Goal: Task Accomplishment & Management: Complete application form

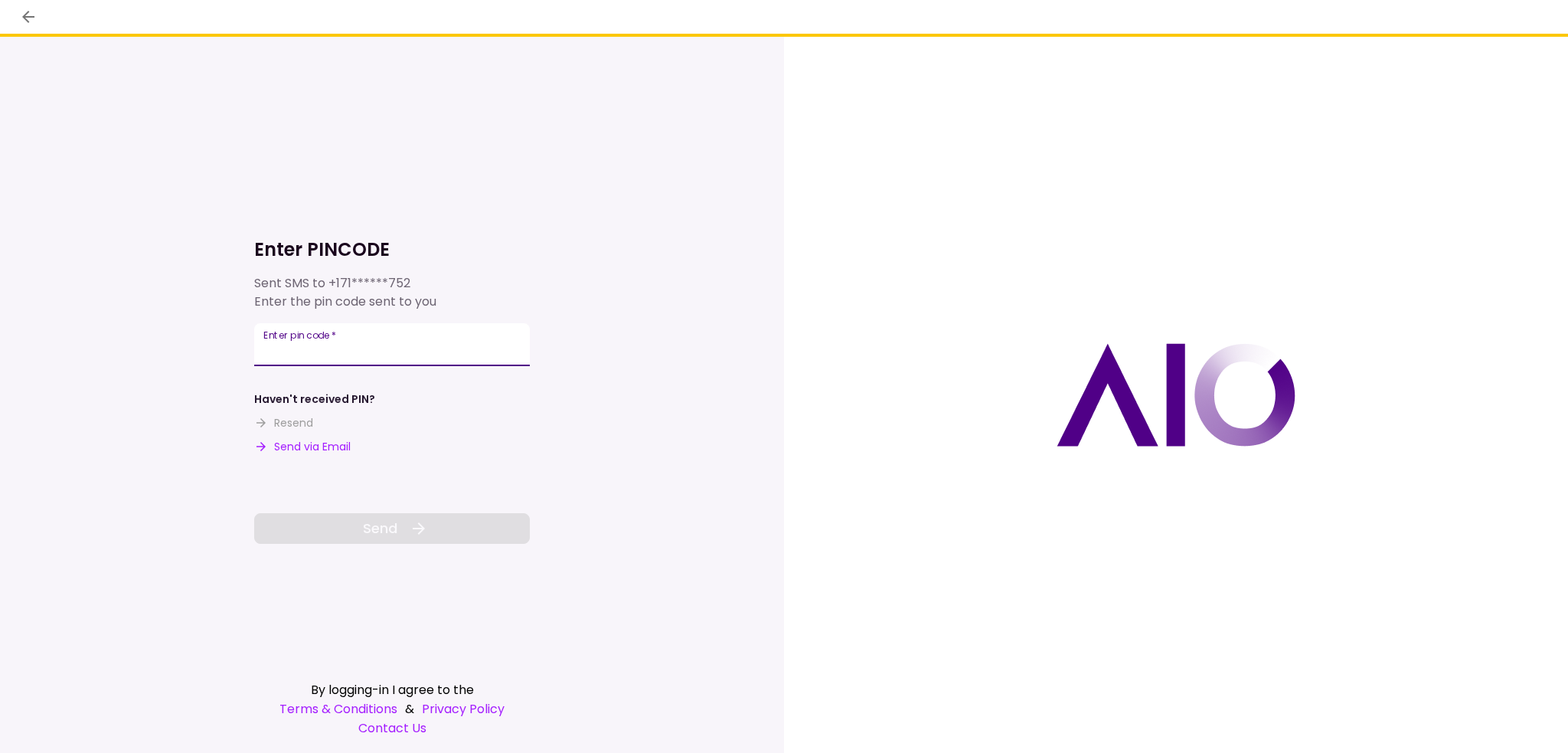
click at [429, 350] on input "Enter pin code   *" at bounding box center [392, 344] width 275 height 43
type input "******"
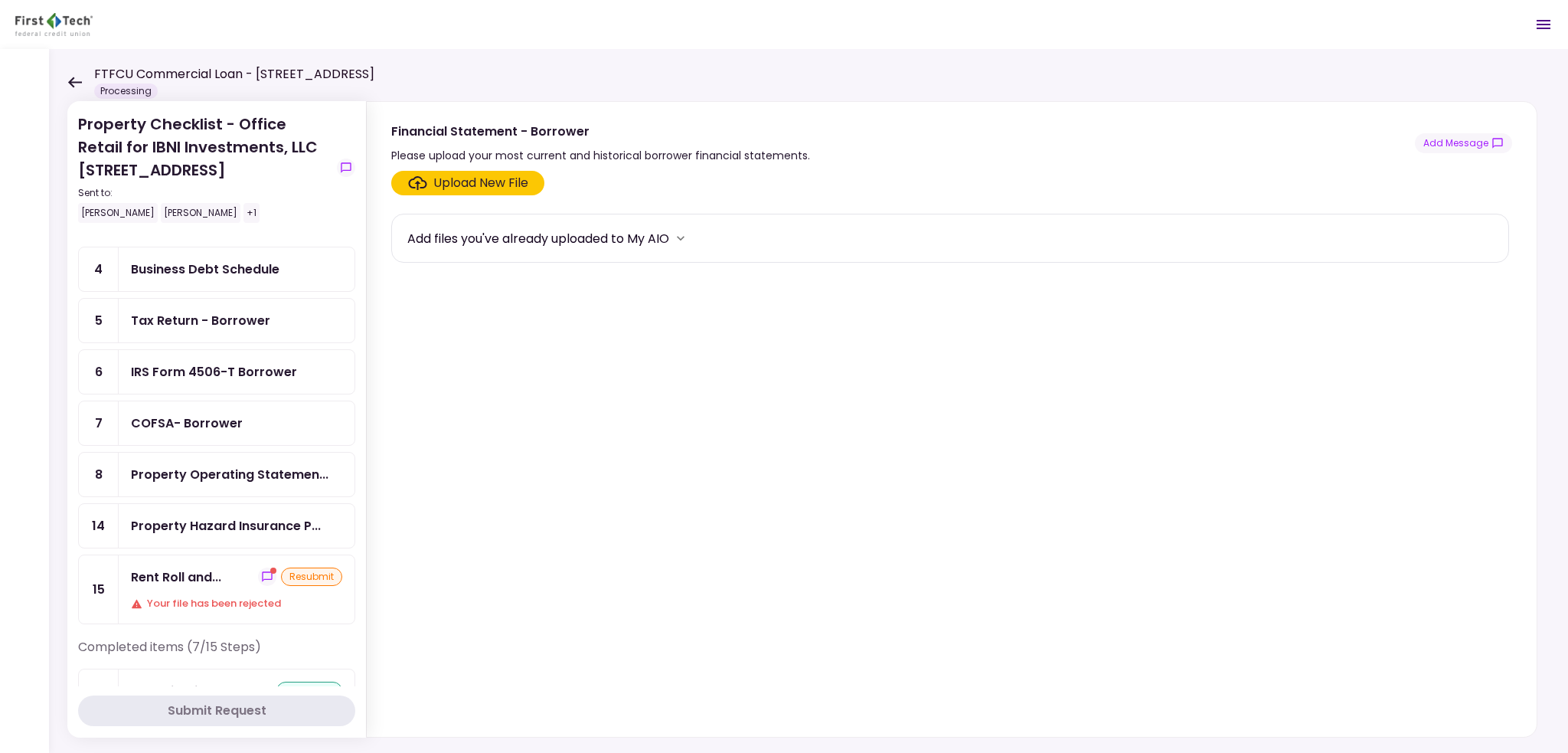
scroll to position [153, 0]
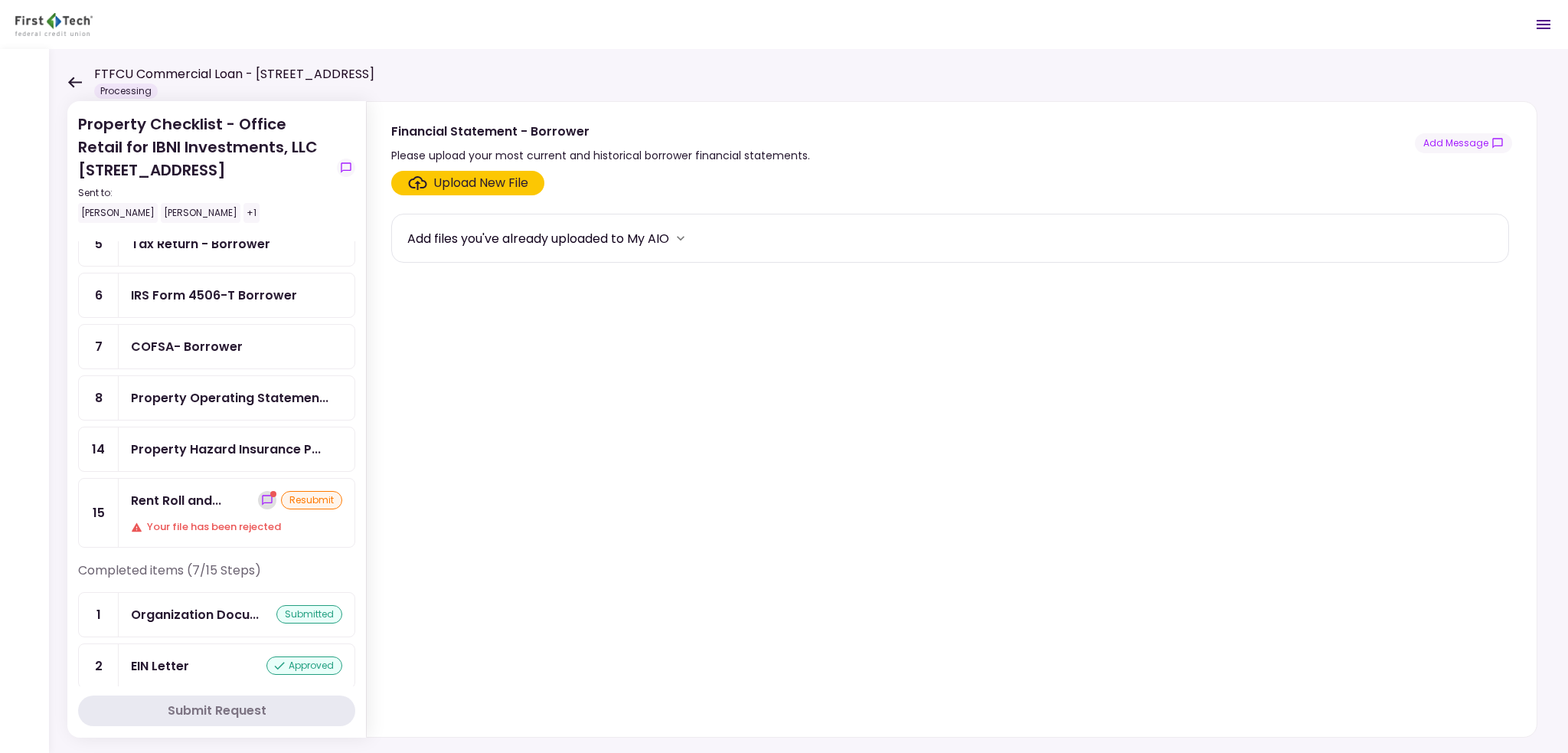
click at [261, 494] on icon "show-messages" at bounding box center [266, 500] width 12 height 12
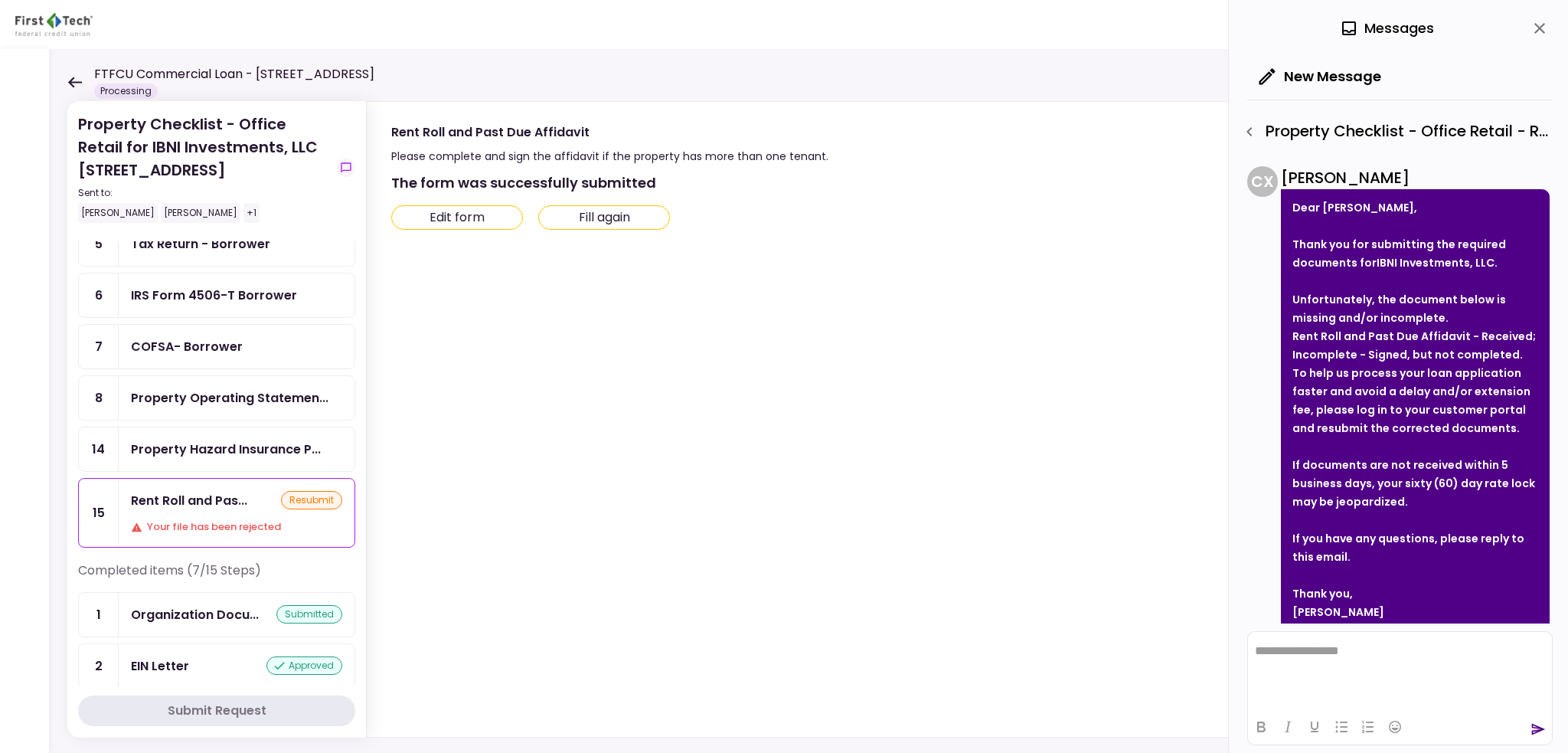
scroll to position [68, 0]
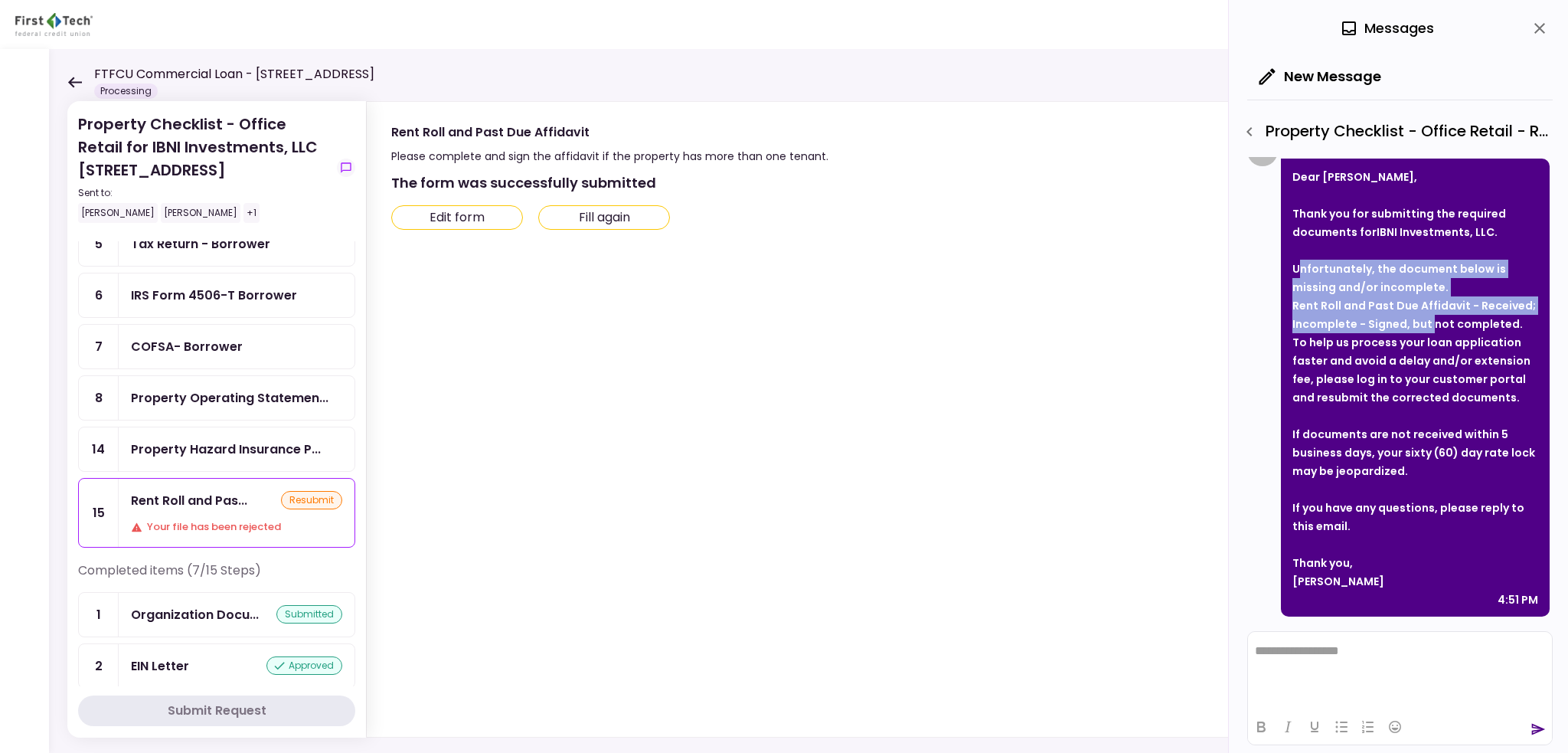
drag, startPoint x: 1302, startPoint y: 271, endPoint x: 1431, endPoint y: 326, distance: 140.2
click at [1431, 326] on div "Thank you for submitting the required documents for IBNI Investments, LLC . Unf…" at bounding box center [1415, 305] width 246 height 202
click at [1388, 327] on strong "Rent Roll and Past Due Affidavit - Received; Incomplete - Signed, but not compl…" at bounding box center [1414, 315] width 244 height 34
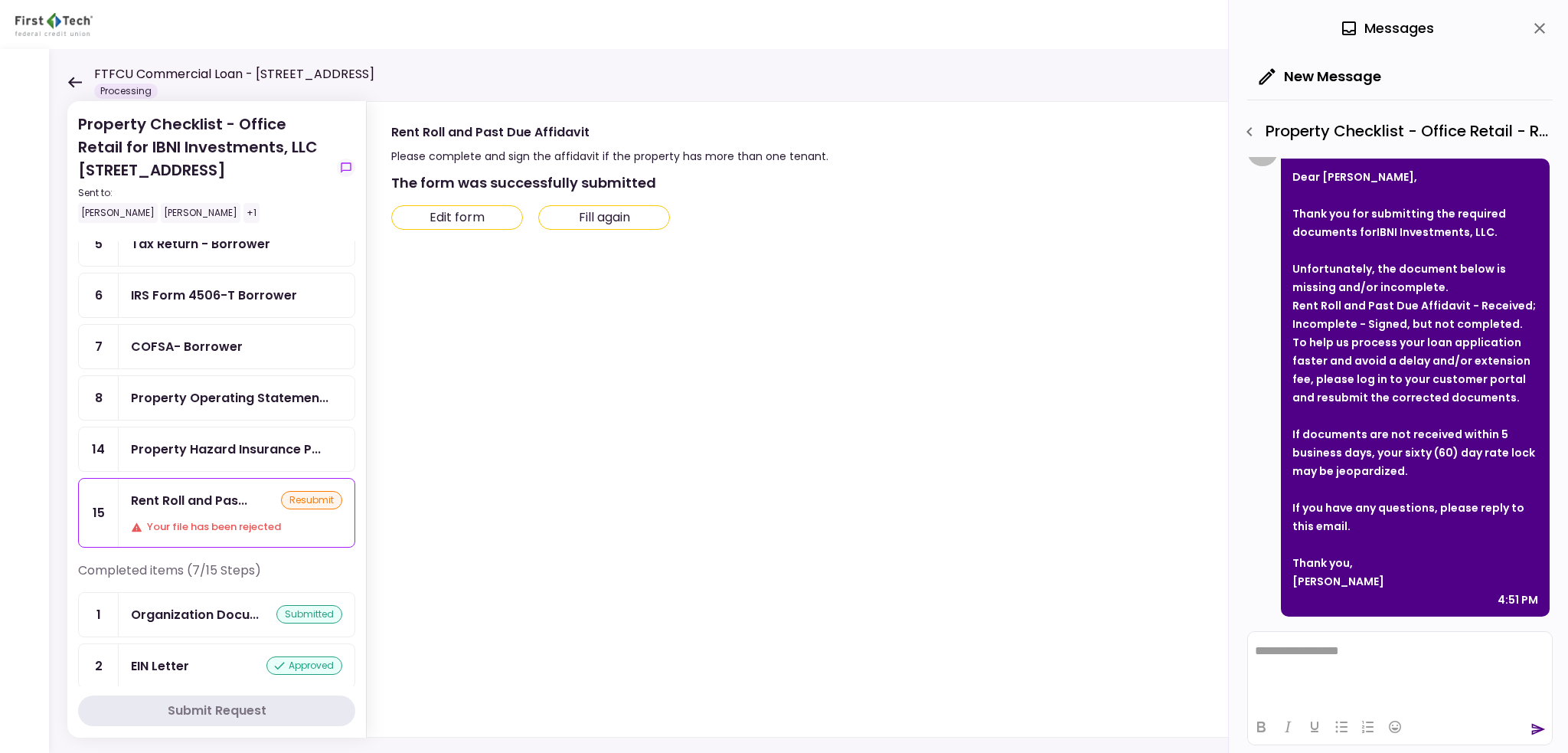
drag, startPoint x: 1298, startPoint y: 345, endPoint x: 1467, endPoint y: 468, distance: 209.0
click at [1467, 468] on div "Dear [PERSON_NAME], Thank you for submitting the required documents for IBNI In…" at bounding box center [1416, 387] width 269 height 458
click at [1409, 474] on div "If documents are not received within 5 business days, your sixty (60) day rate …" at bounding box center [1415, 453] width 246 height 55
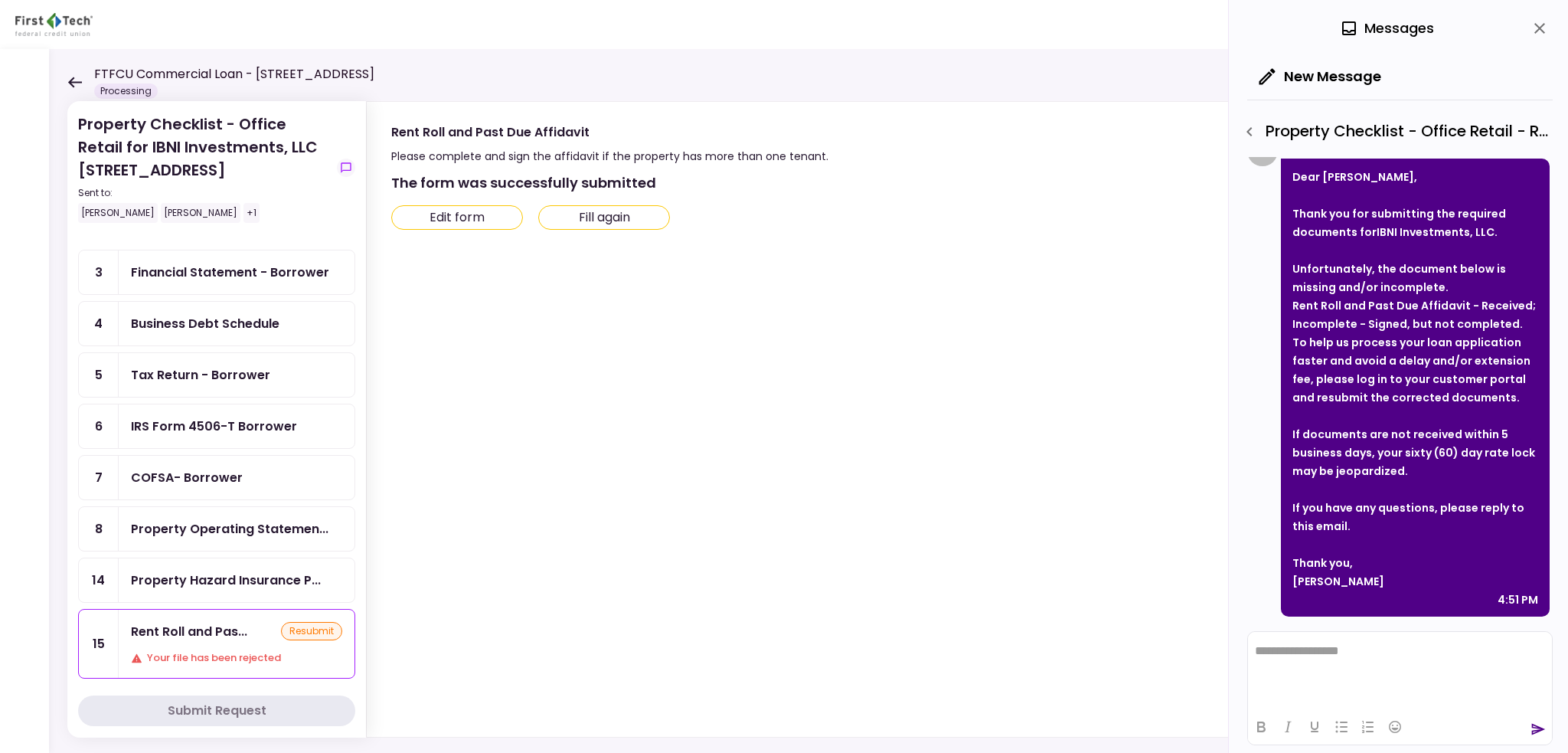
scroll to position [0, 0]
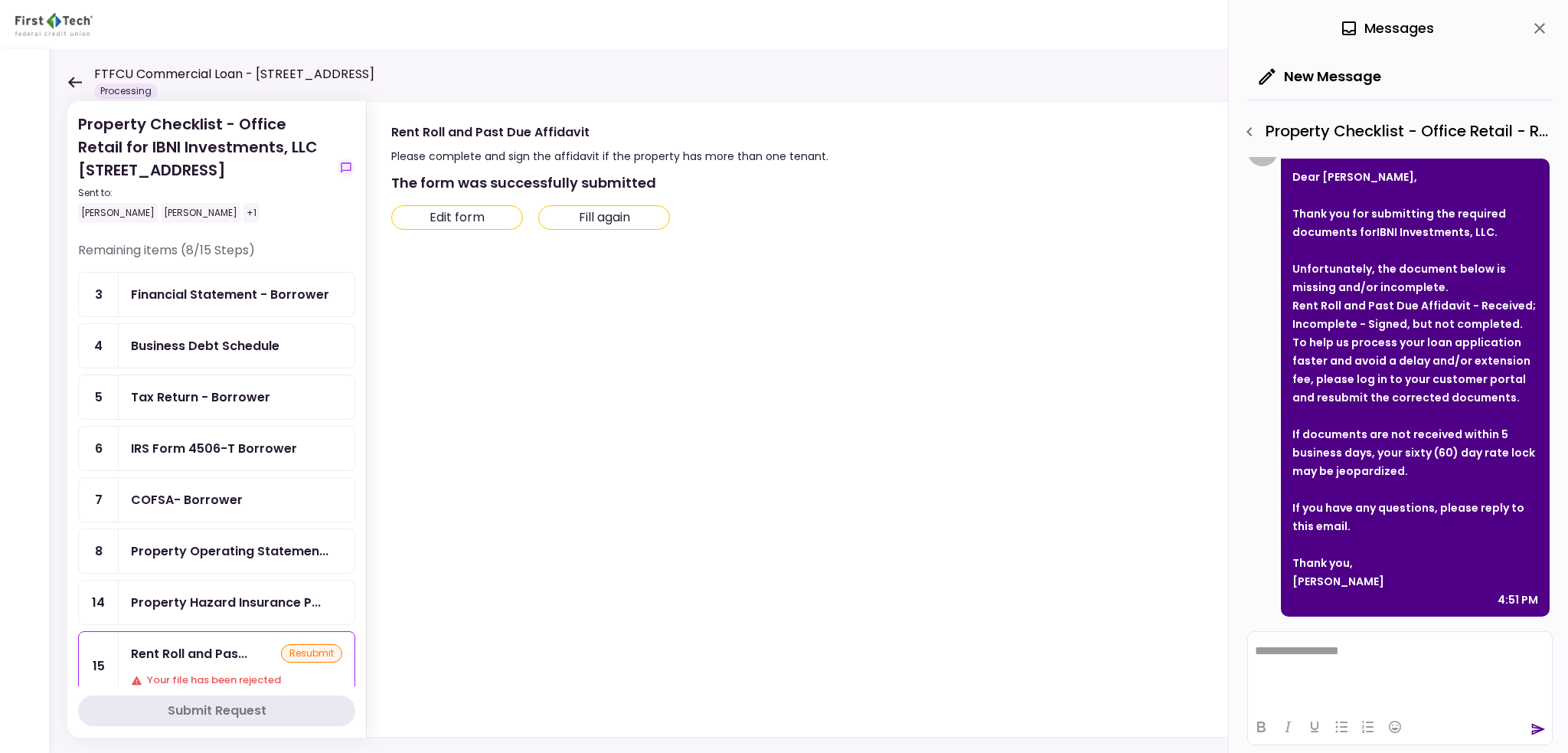
click at [1250, 134] on icon "button" at bounding box center [1249, 131] width 6 height 9
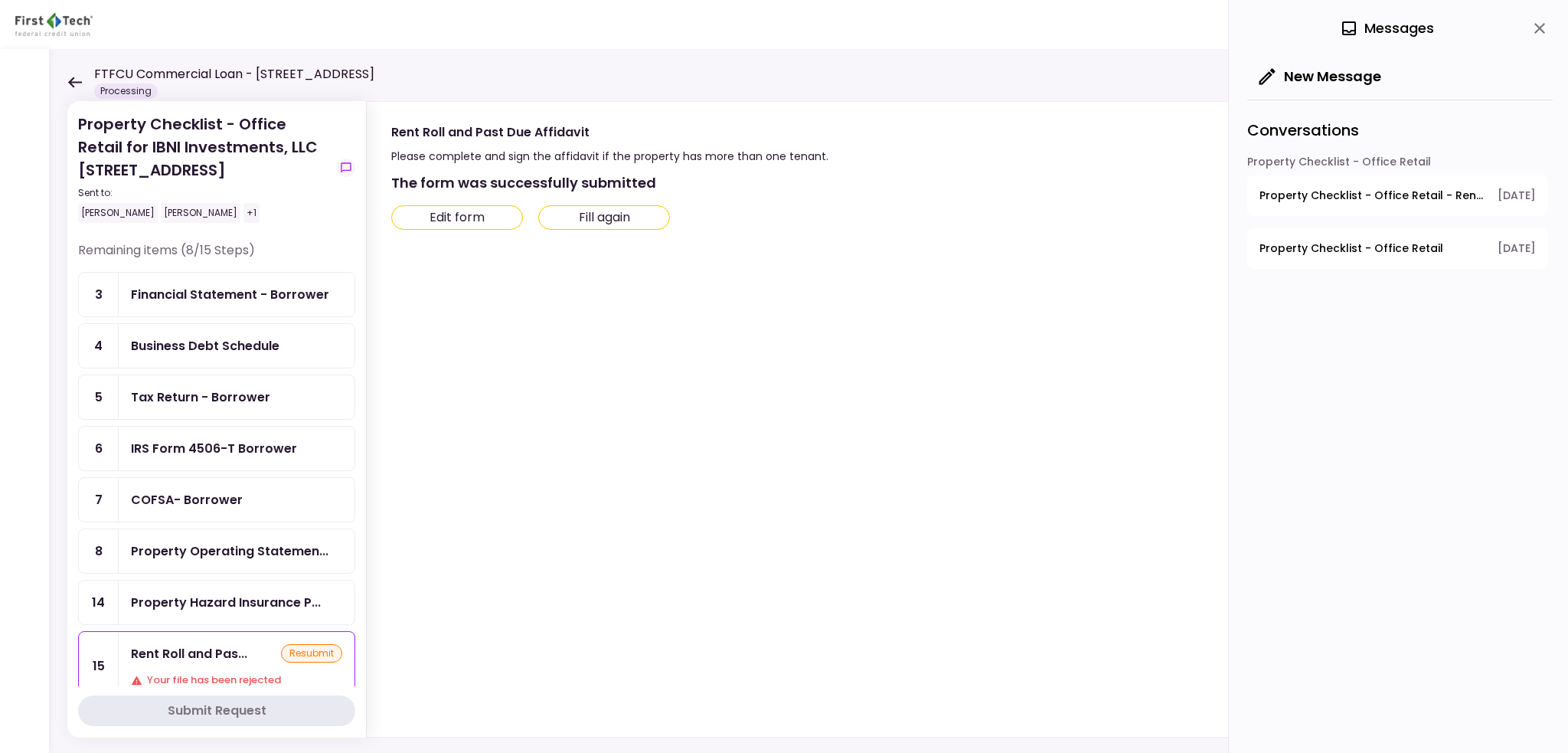
click at [273, 292] on div "Financial Statement - Borrower" at bounding box center [230, 295] width 198 height 19
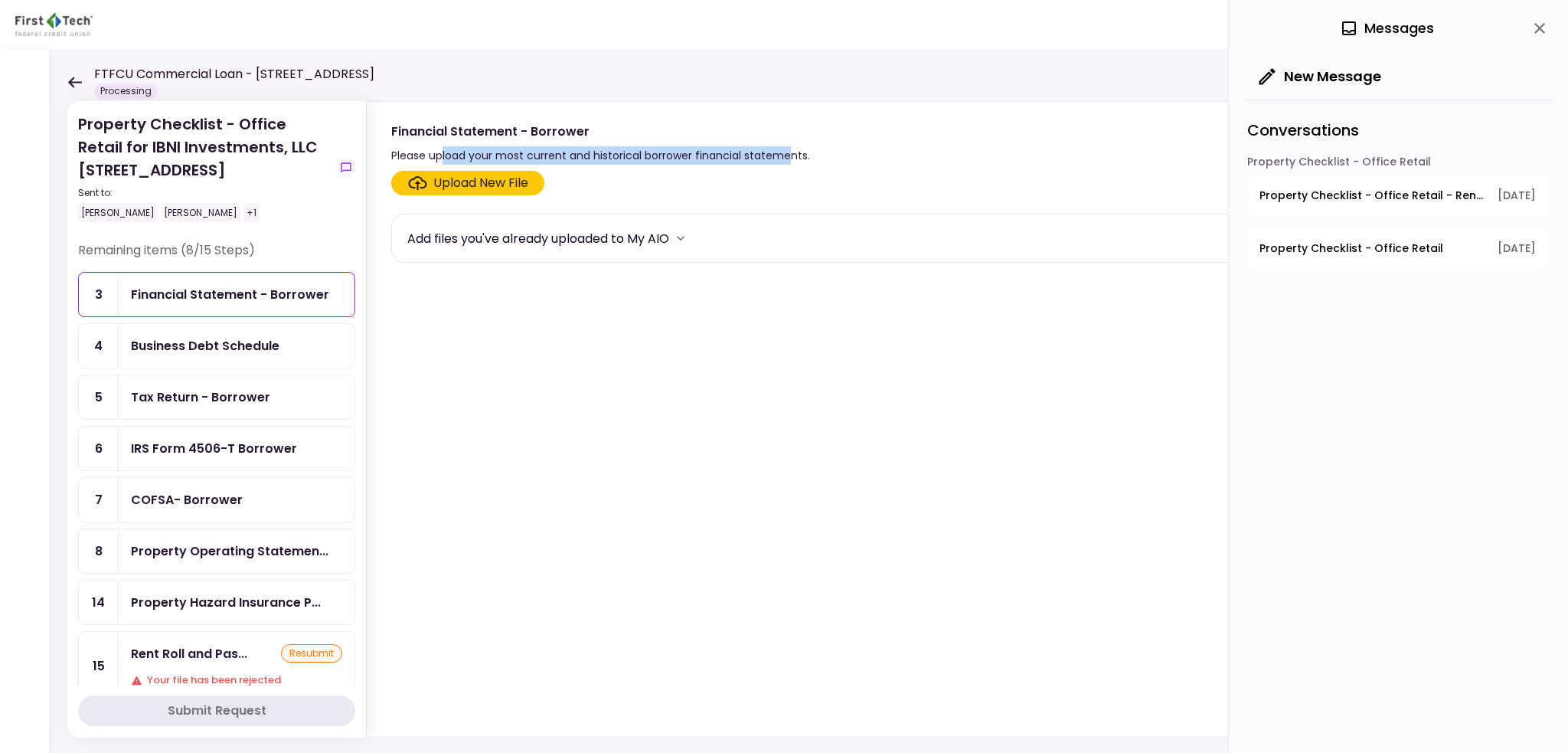
drag, startPoint x: 444, startPoint y: 151, endPoint x: 794, endPoint y: 153, distance: 350.0
click at [794, 153] on div "Please upload your most current and historical borrower financial statements." at bounding box center [600, 155] width 419 height 19
click at [806, 155] on div "Please upload your most current and historical borrower financial statements." at bounding box center [600, 155] width 419 height 19
drag, startPoint x: 807, startPoint y: 155, endPoint x: 378, endPoint y: 156, distance: 429.0
click at [378, 156] on section "Financial Statement - Borrower Please upload your most current and historical b…" at bounding box center [952, 134] width 1170 height 63
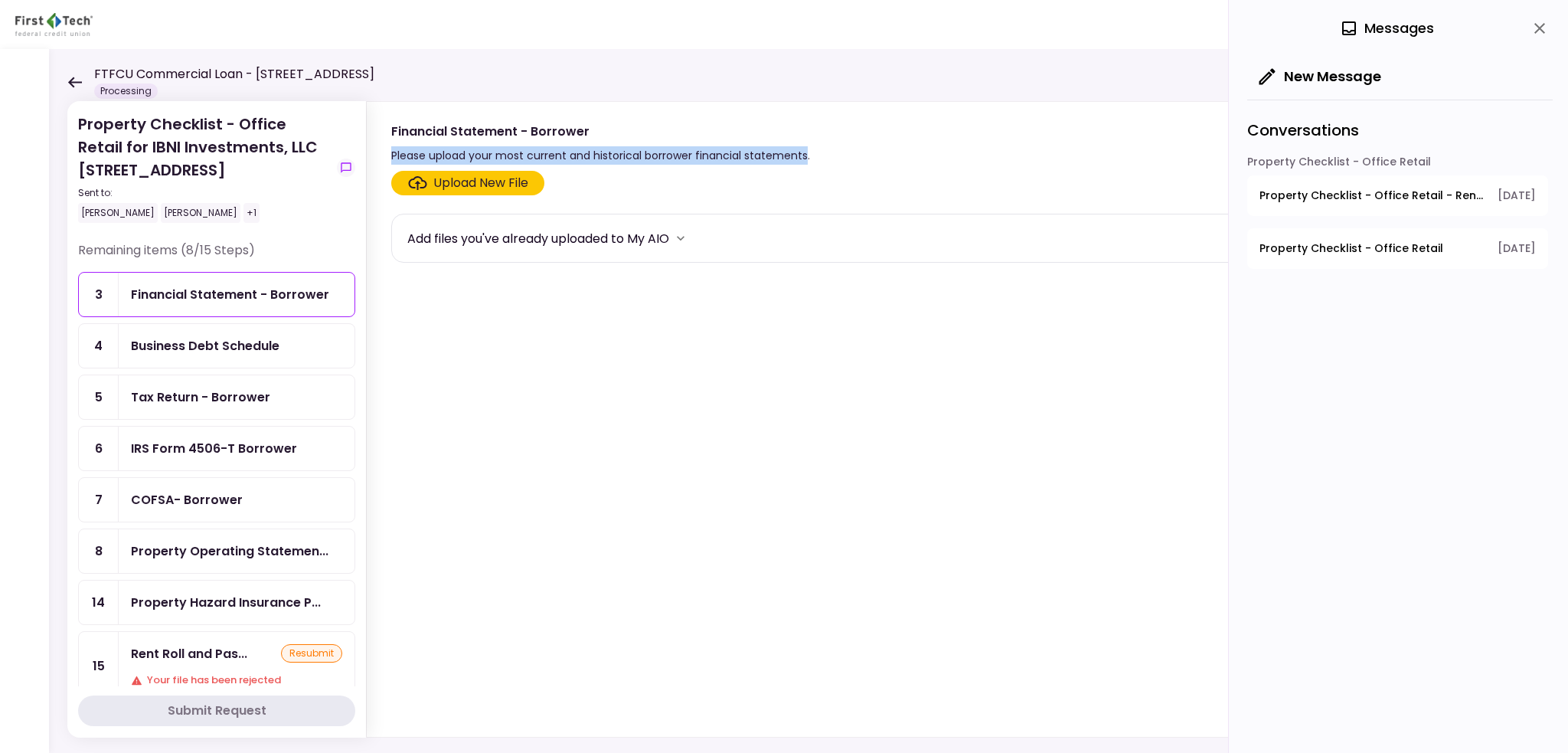
click at [611, 157] on div "Please upload your most current and historical borrower financial statements." at bounding box center [600, 155] width 419 height 19
drag, startPoint x: 806, startPoint y: 151, endPoint x: 394, endPoint y: 150, distance: 412.0
click at [394, 150] on div "Please upload your most current and historical borrower financial statements." at bounding box center [600, 155] width 419 height 19
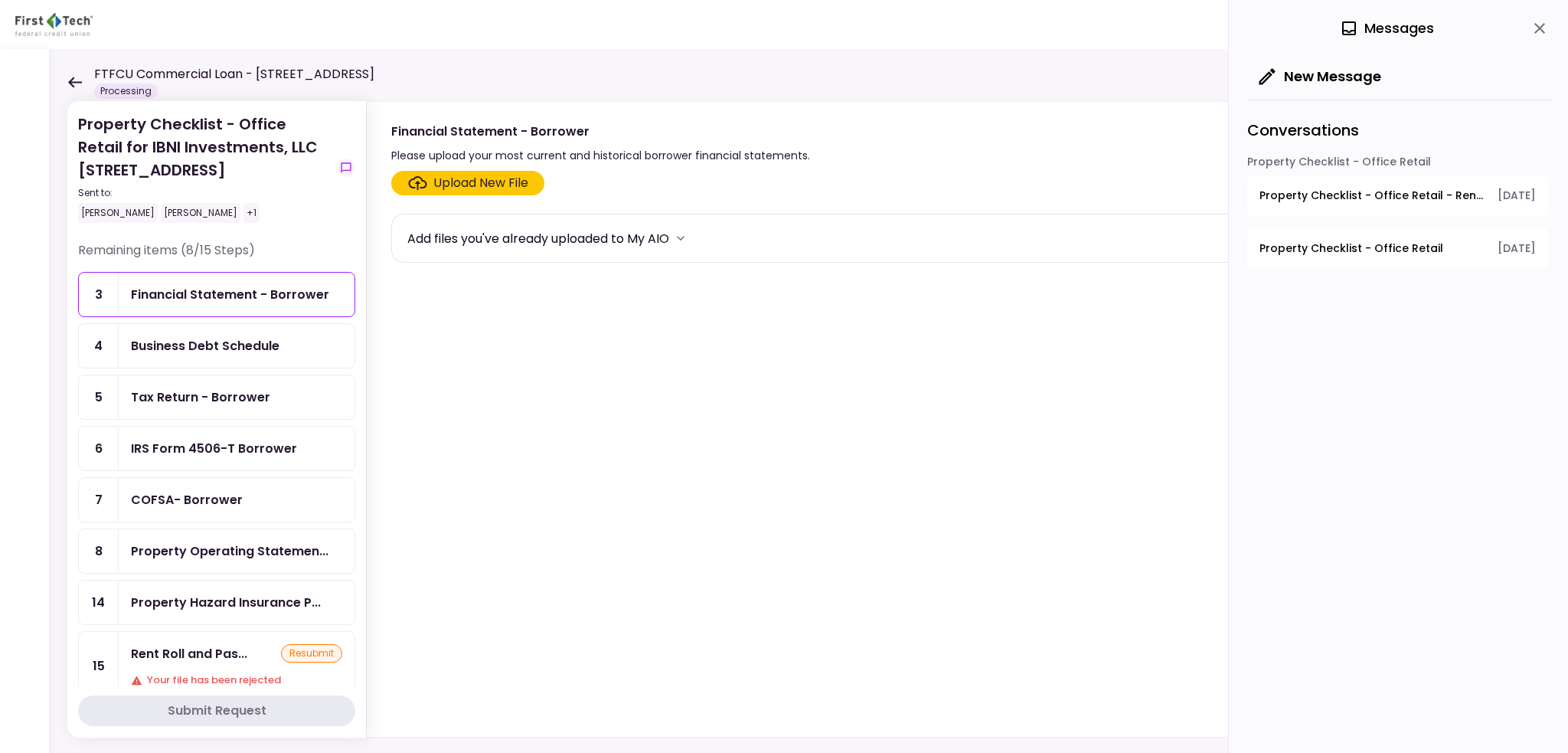
click at [860, 152] on div "Financial Statement - Borrower Please upload your most current and historical b…" at bounding box center [951, 143] width 1121 height 43
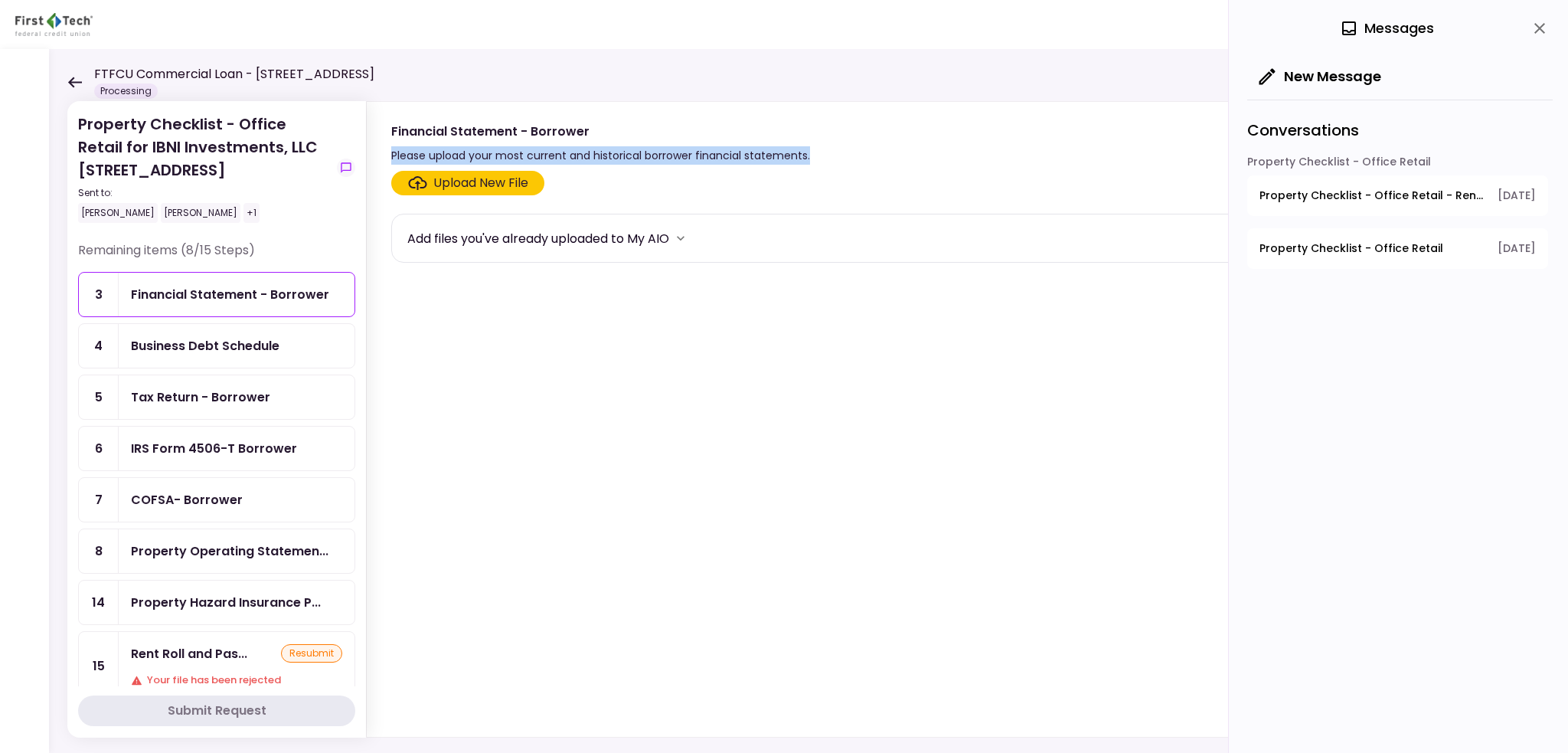
drag, startPoint x: 825, startPoint y: 155, endPoint x: 382, endPoint y: 154, distance: 443.0
click at [382, 154] on section "Financial Statement - Borrower Please upload your most current and historical b…" at bounding box center [952, 134] width 1170 height 63
click at [924, 151] on div "Financial Statement - Borrower Please upload your most current and historical b…" at bounding box center [951, 143] width 1121 height 43
drag, startPoint x: 831, startPoint y: 155, endPoint x: 373, endPoint y: 154, distance: 458.0
click at [373, 154] on section "Financial Statement - Borrower Please upload your most current and historical b…" at bounding box center [952, 134] width 1170 height 63
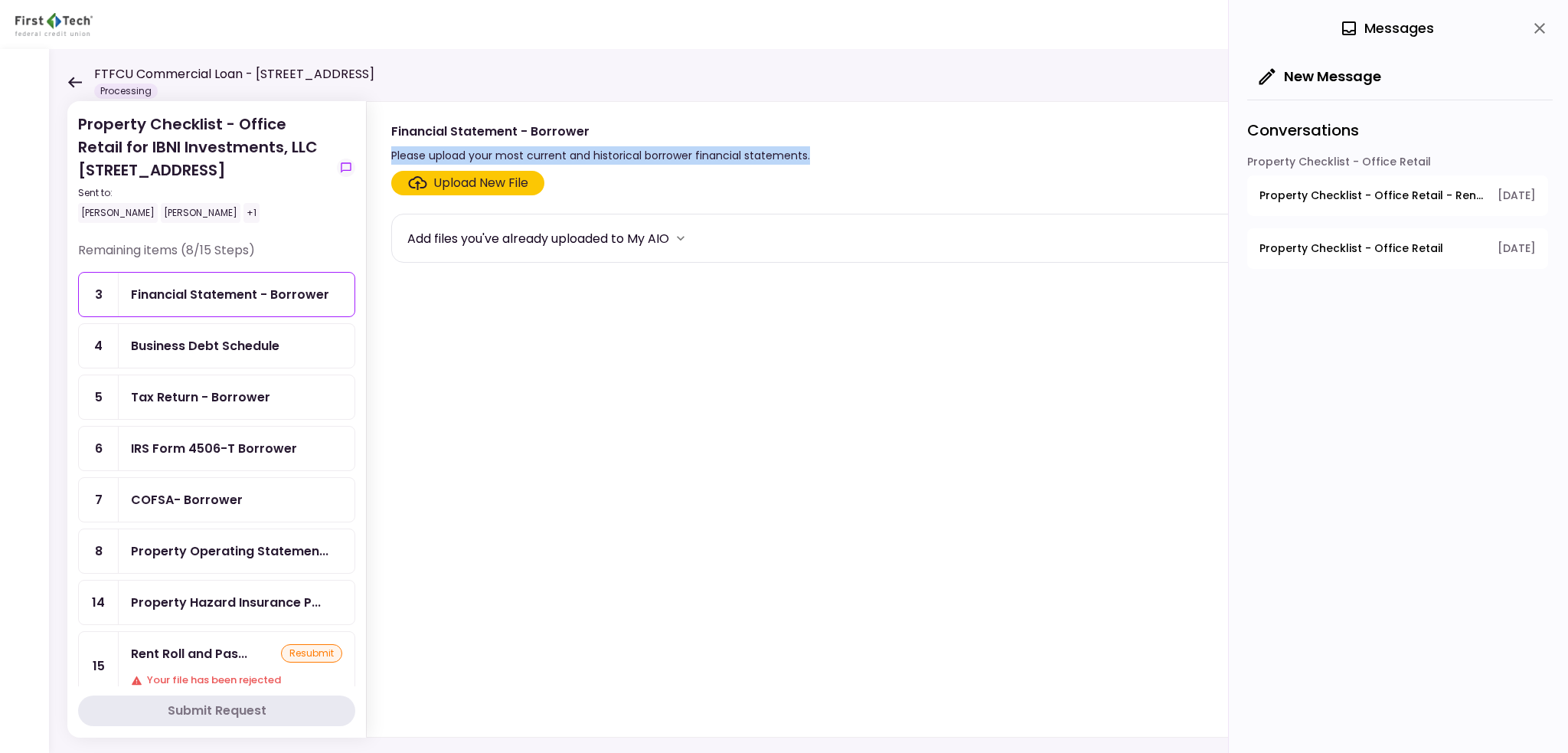
click at [963, 147] on div "Financial Statement - Borrower Please upload your most current and historical b…" at bounding box center [951, 143] width 1121 height 43
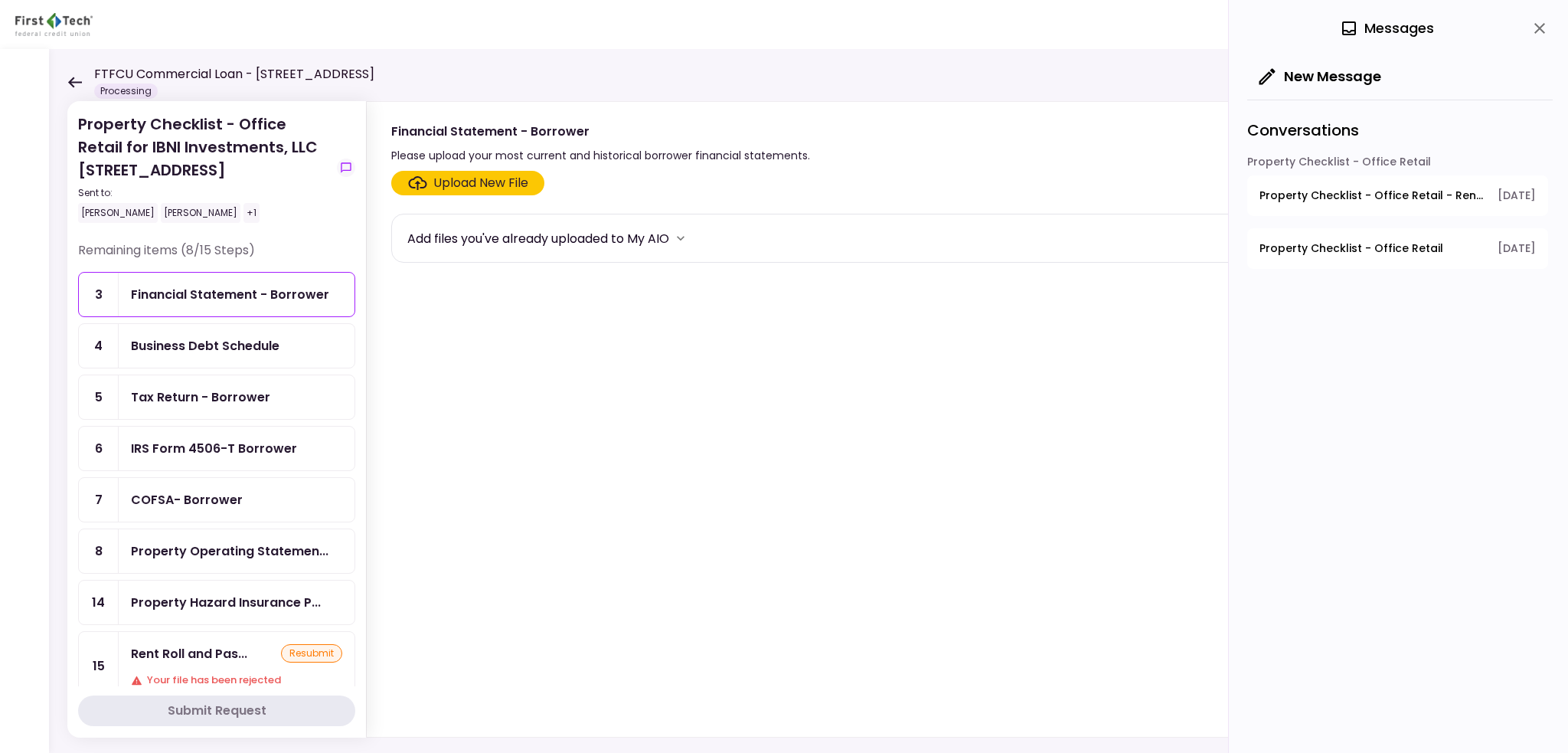
click at [572, 234] on div "Add files you've already uploaded to My AIO" at bounding box center [538, 238] width 262 height 19
click at [680, 235] on icon "more" at bounding box center [680, 238] width 15 height 15
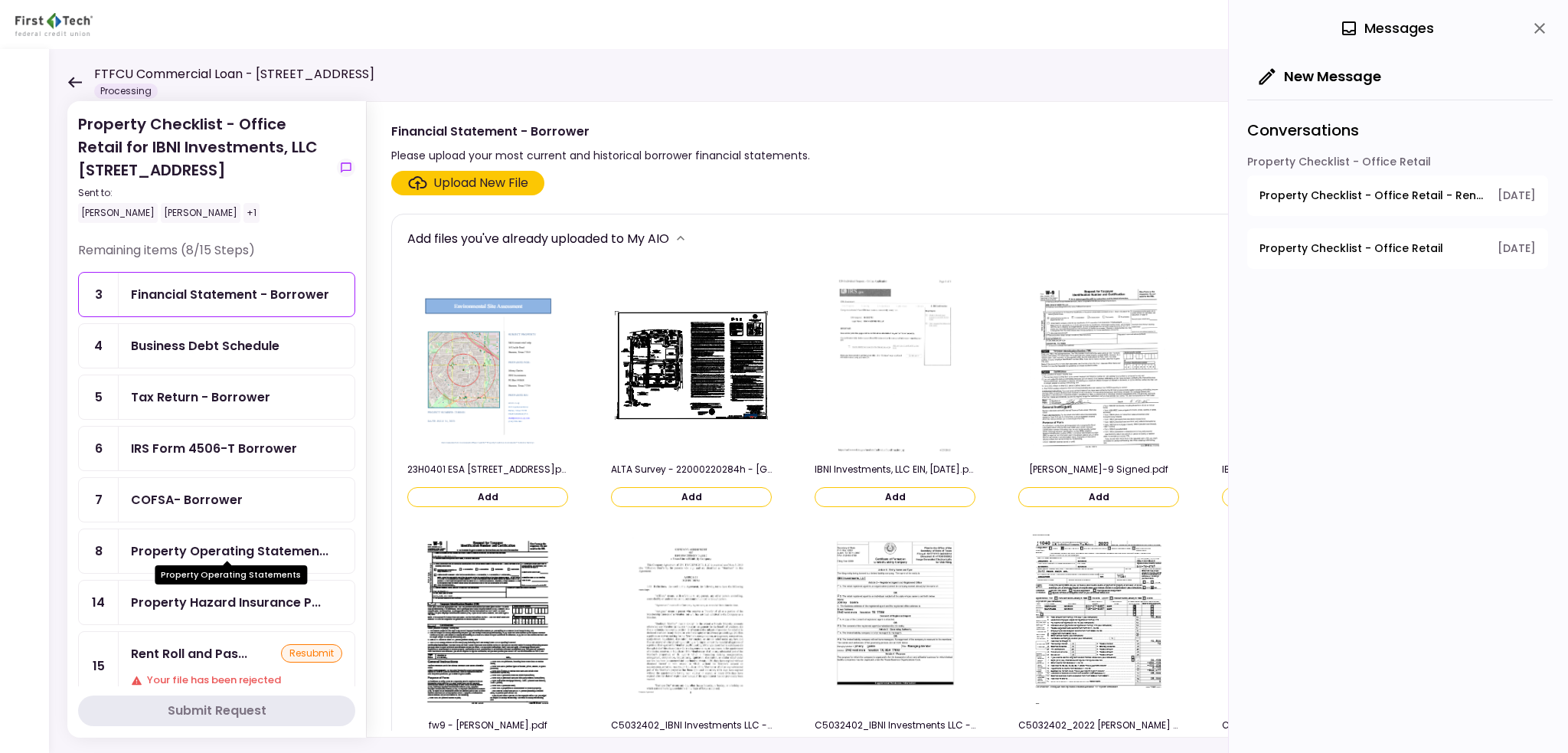
click at [213, 547] on div "Property Operating Statemen..." at bounding box center [229, 552] width 197 height 19
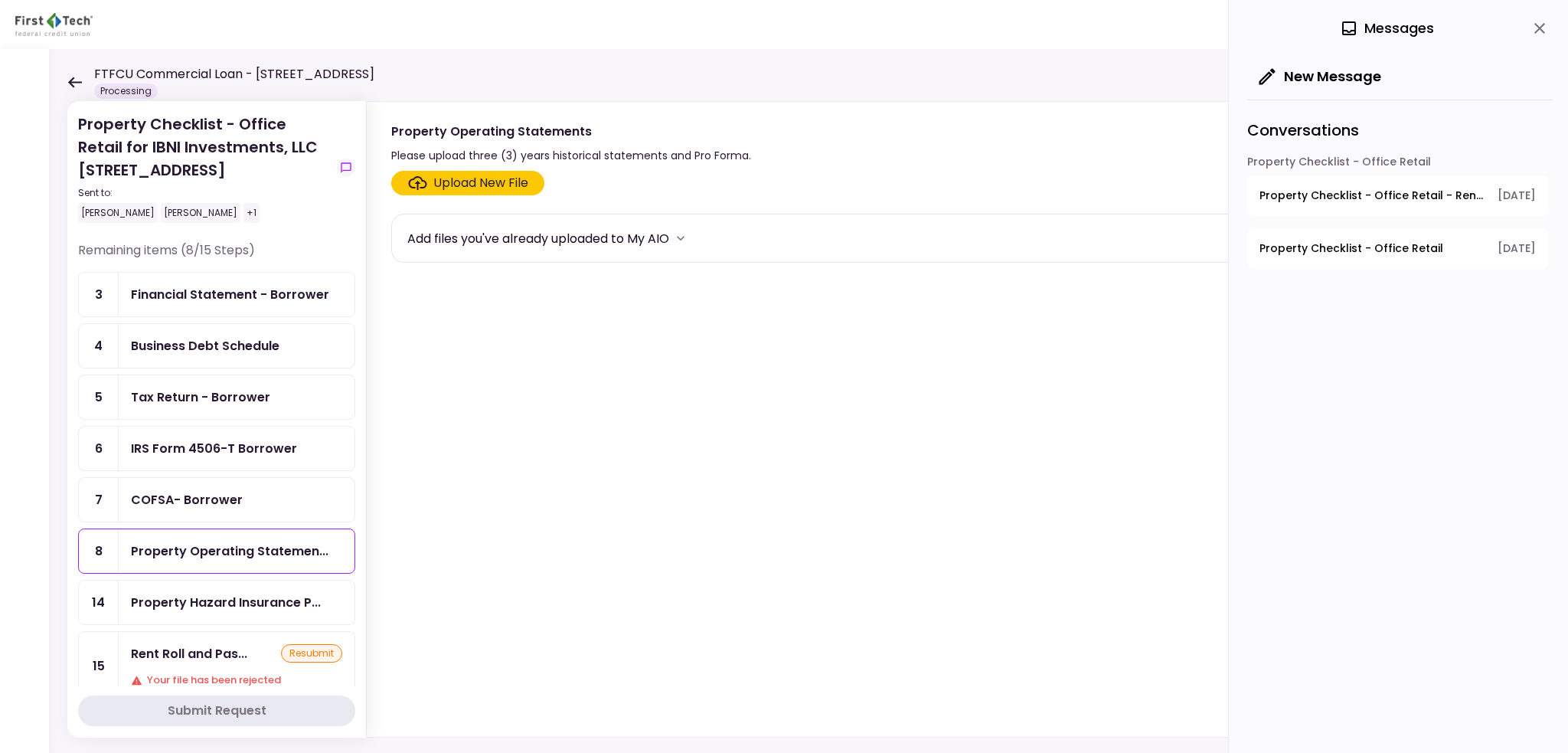
scroll to position [77, 0]
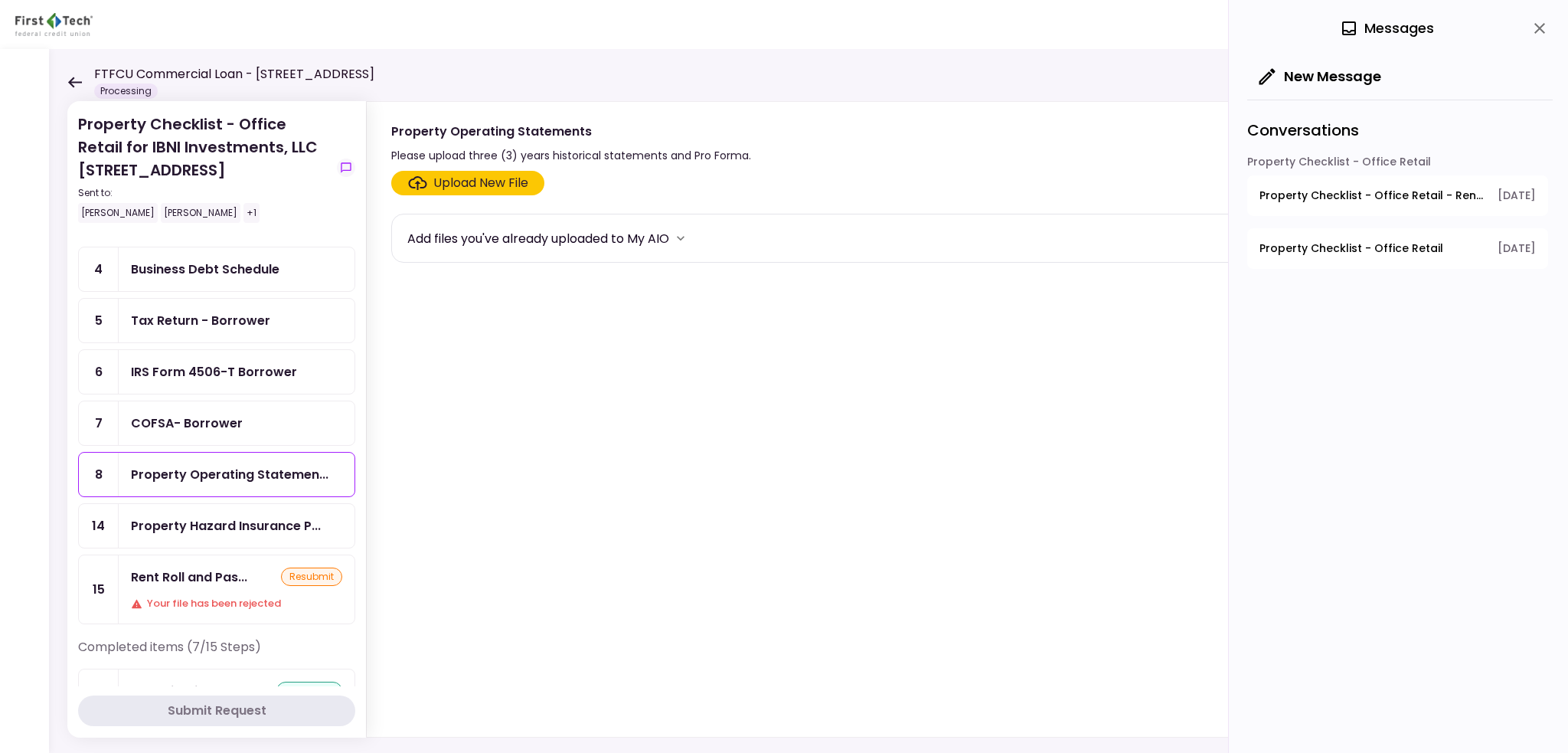
click at [214, 568] on div "Rent Roll and Pas..." at bounding box center [189, 577] width 117 height 19
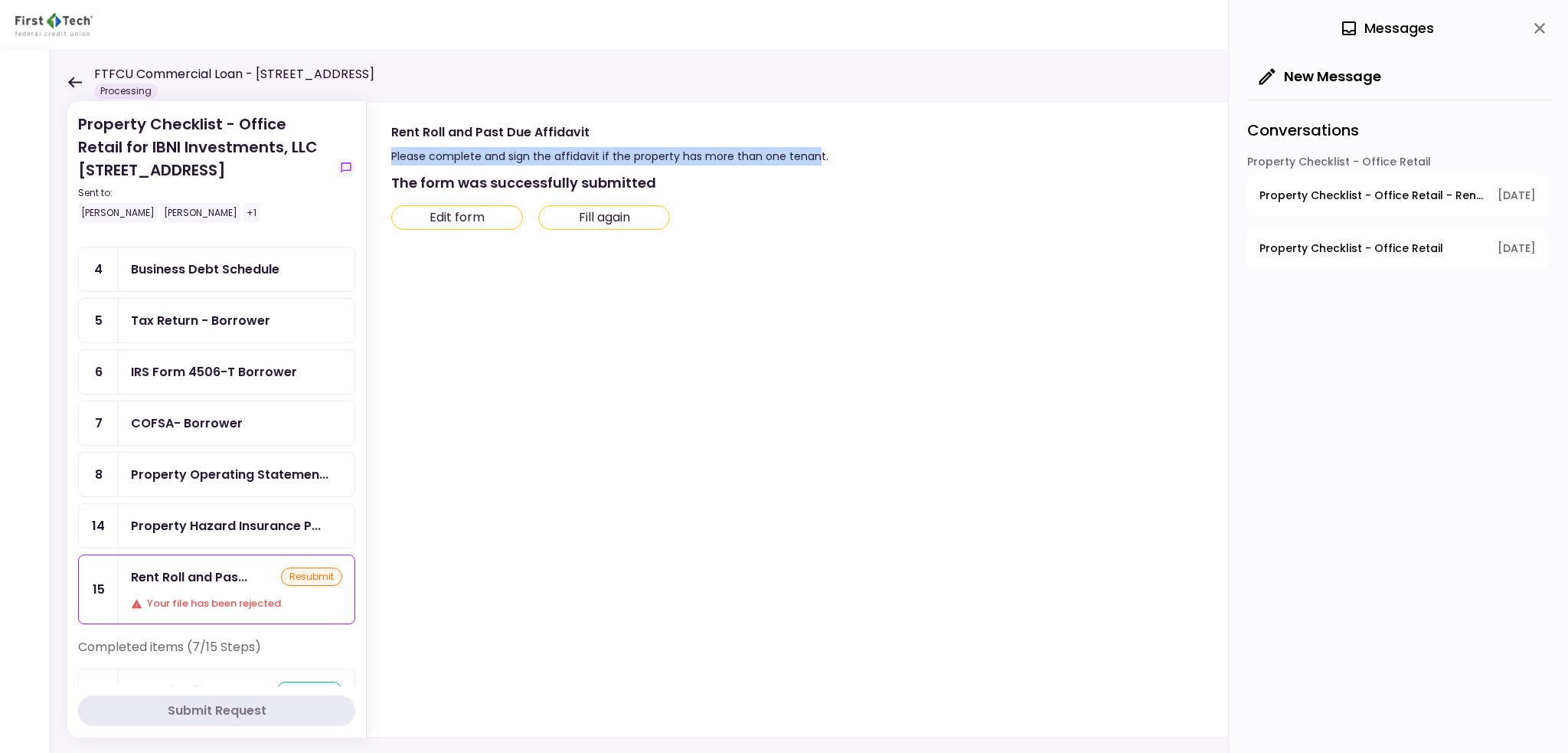
drag, startPoint x: 392, startPoint y: 155, endPoint x: 811, endPoint y: 159, distance: 419.0
click at [811, 159] on div "Please complete and sign the affidavit if the property has more than one tenant." at bounding box center [609, 156] width 437 height 19
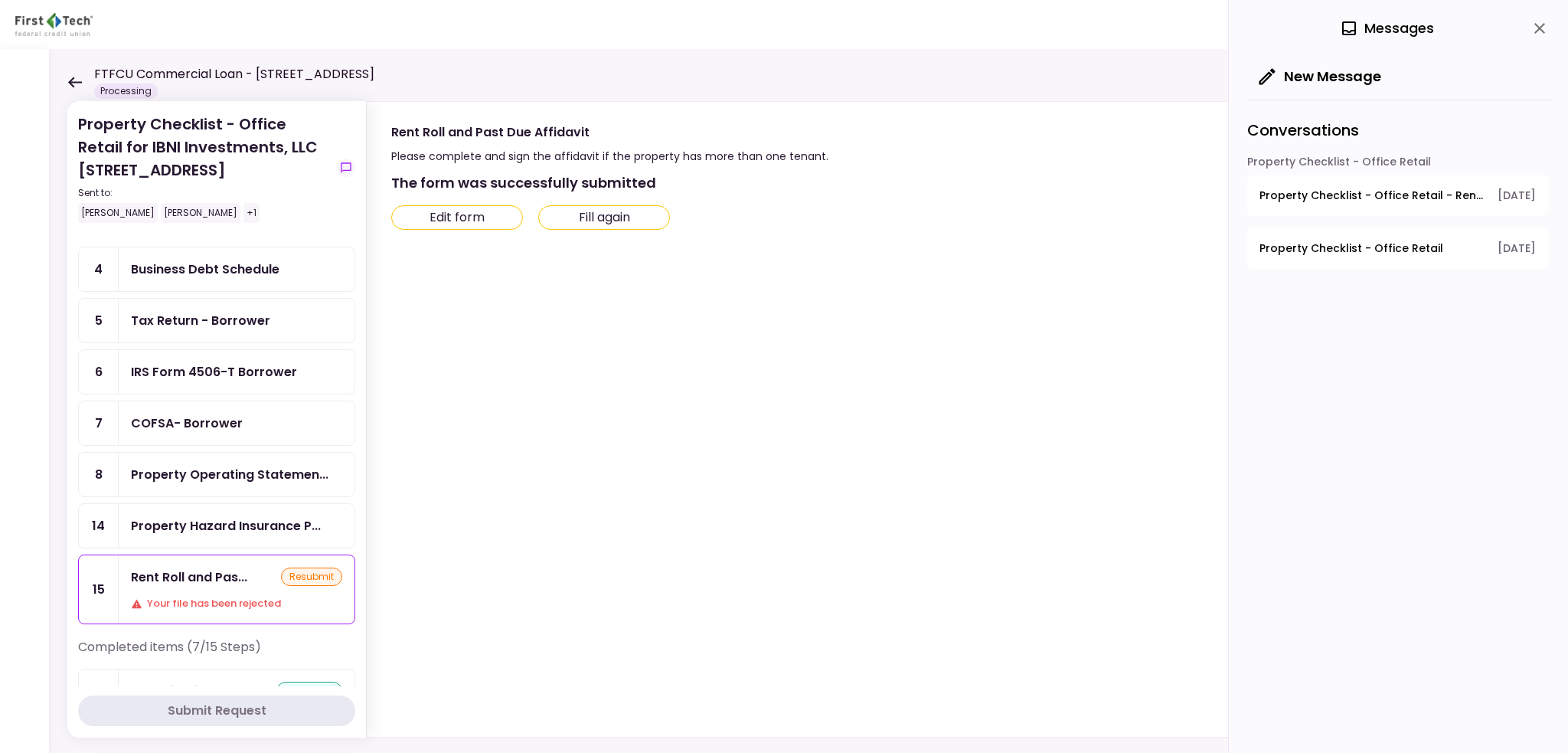
click at [821, 159] on div "Rent Roll and Past Due Affidavit Please complete and sign the affidavit if the …" at bounding box center [951, 143] width 1121 height 44
click at [1360, 201] on span "Property Checklist - Office Retail - Rent Roll and Past Due Affidavit" at bounding box center [1373, 196] width 228 height 16
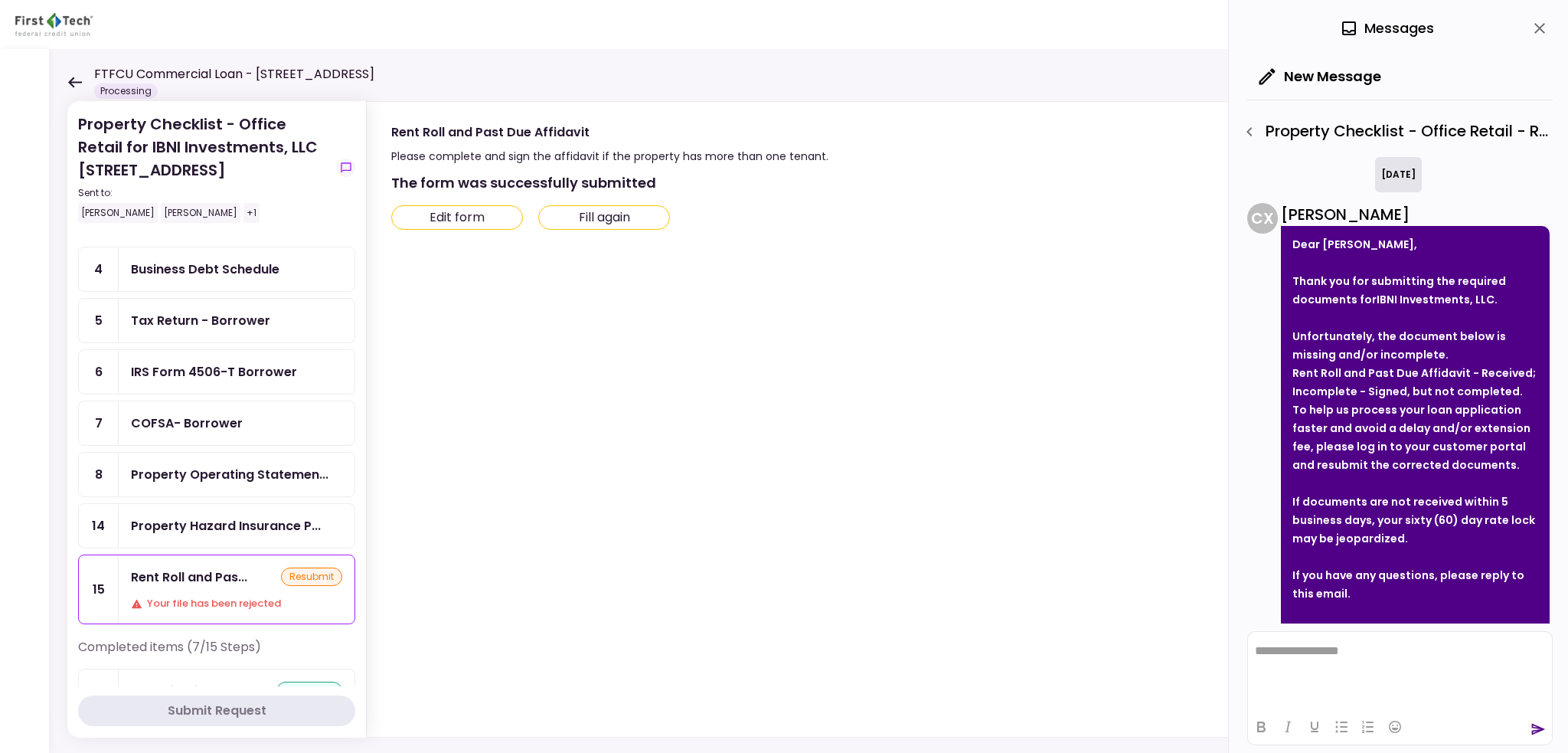
scroll to position [68, 0]
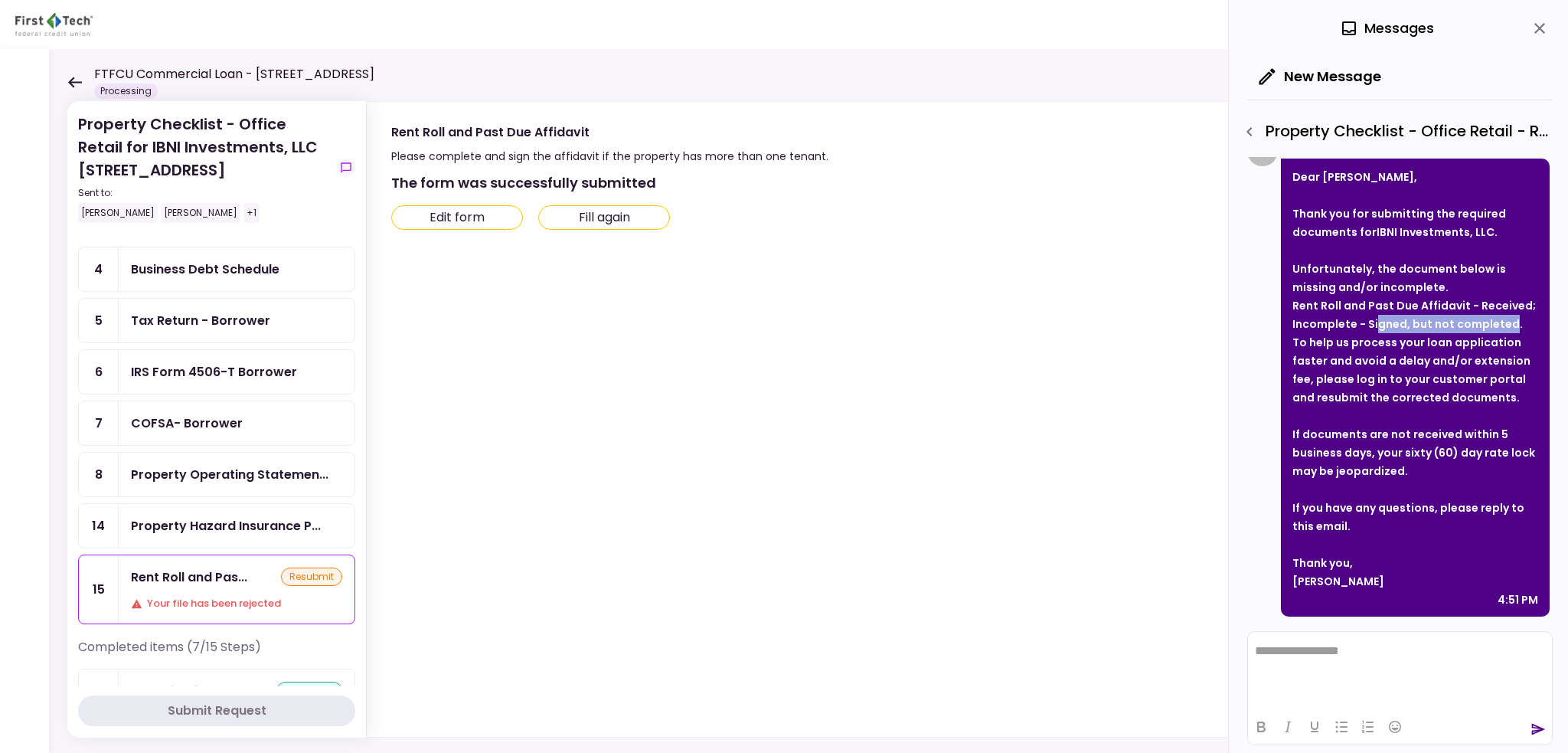
drag, startPoint x: 1375, startPoint y: 325, endPoint x: 1511, endPoint y: 328, distance: 136.0
click at [1511, 328] on strong "Rent Roll and Past Due Affidavit - Received; Incomplete - Signed, but not compl…" at bounding box center [1414, 315] width 244 height 34
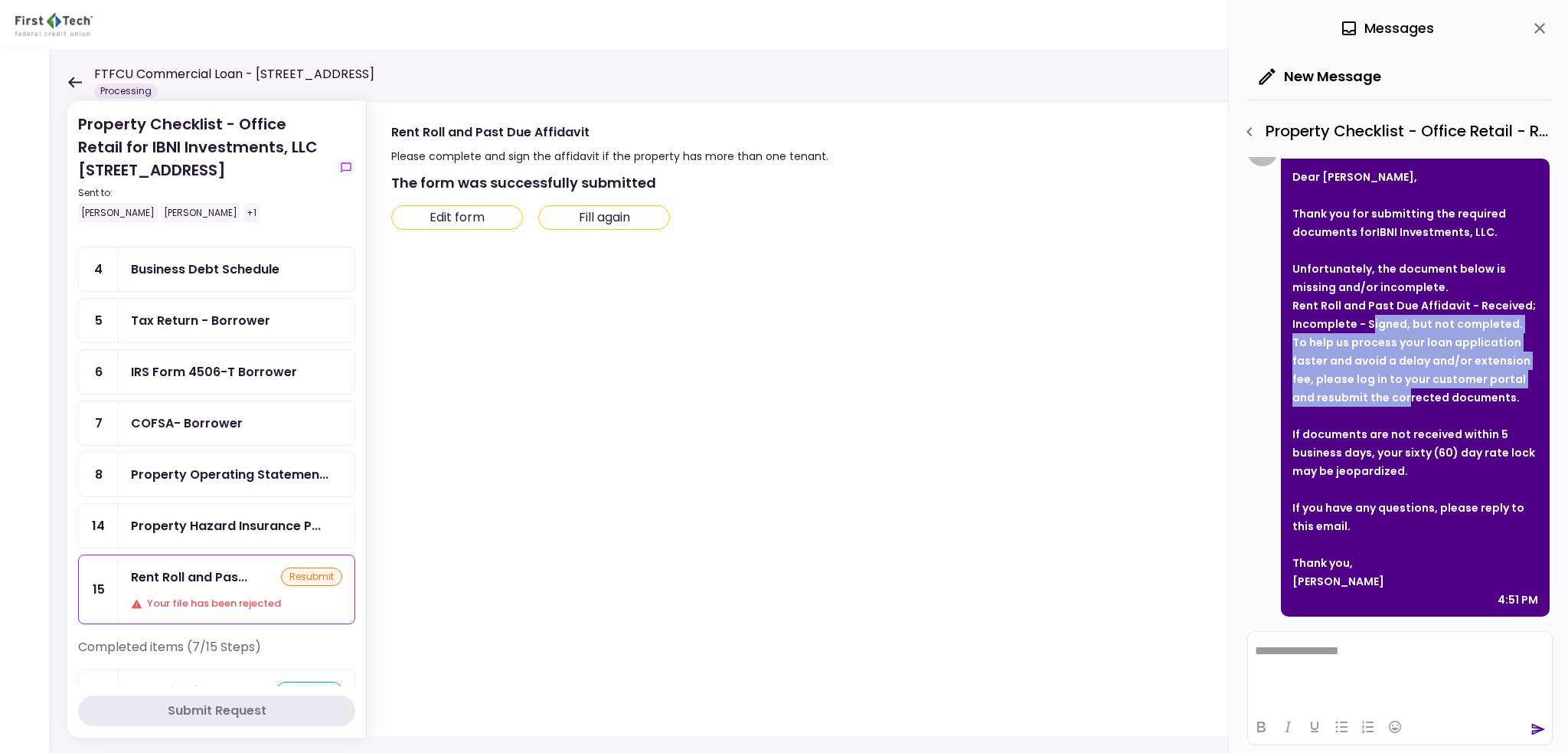
drag, startPoint x: 1369, startPoint y: 325, endPoint x: 1389, endPoint y: 395, distance: 72.8
click at [1389, 395] on div "Thank you for submitting the required documents for IBNI Investments, LLC . Unf…" at bounding box center [1415, 305] width 246 height 202
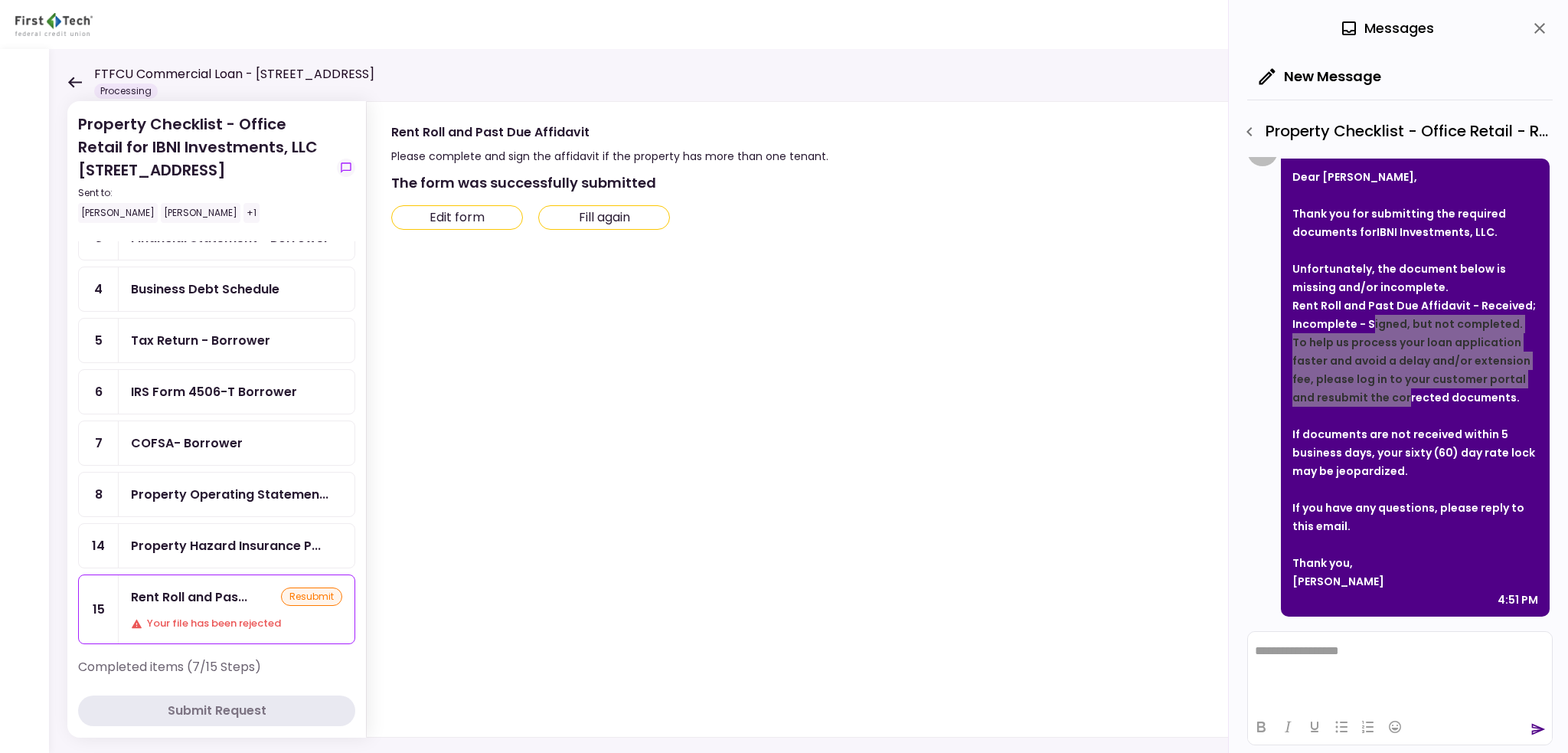
scroll to position [0, 0]
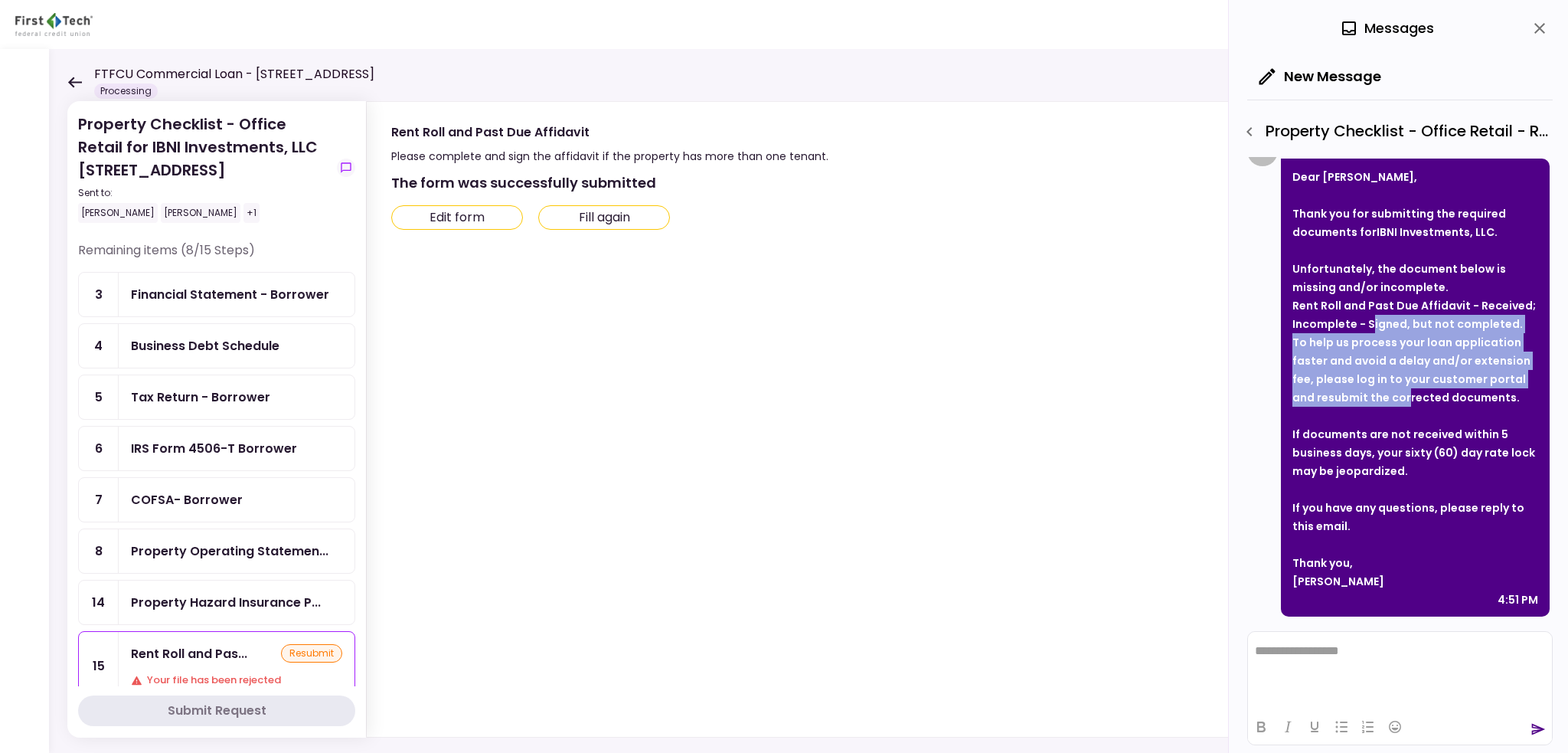
click at [1542, 27] on icon "close" at bounding box center [1540, 28] width 19 height 19
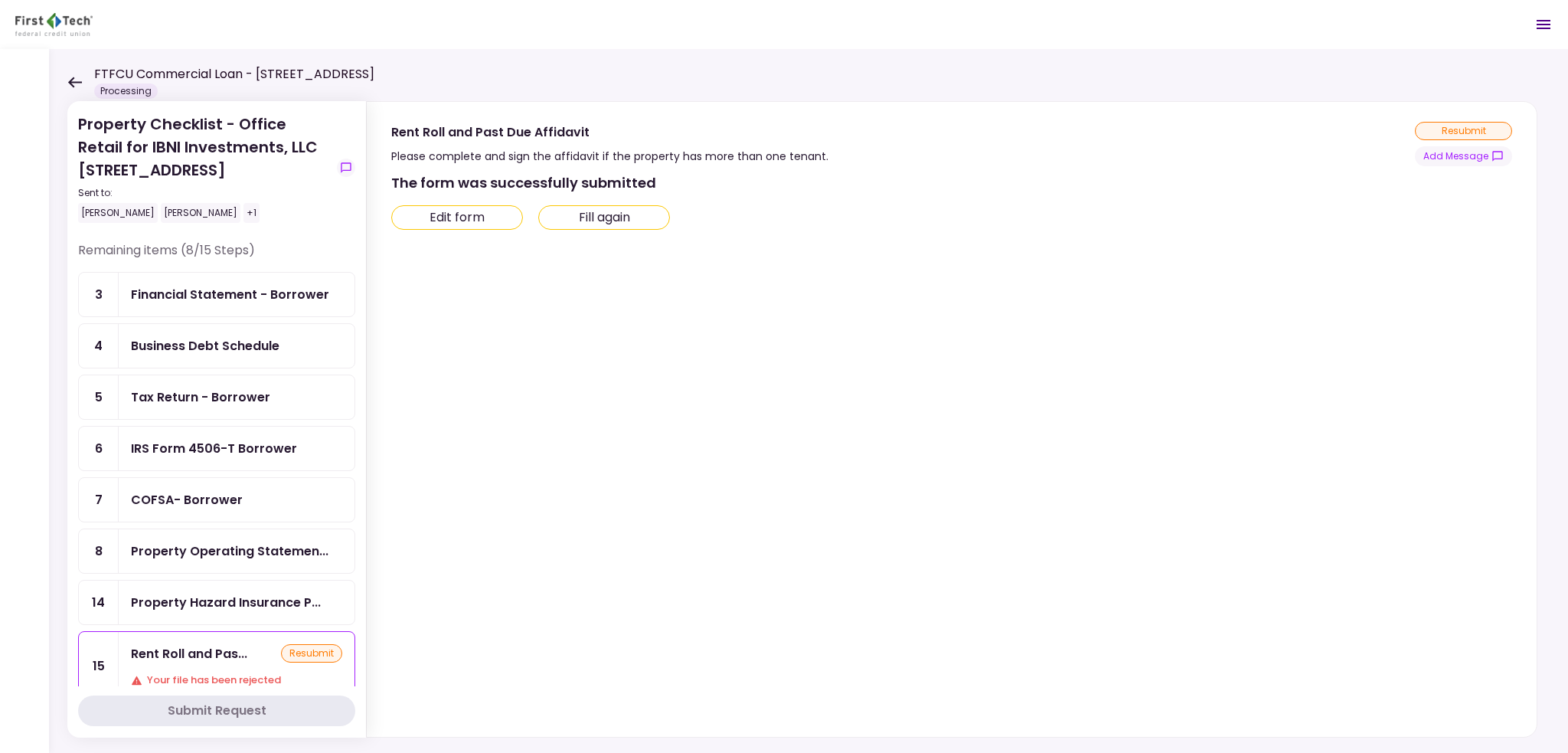
click at [191, 341] on div "Business Debt Schedule" at bounding box center [205, 346] width 149 height 19
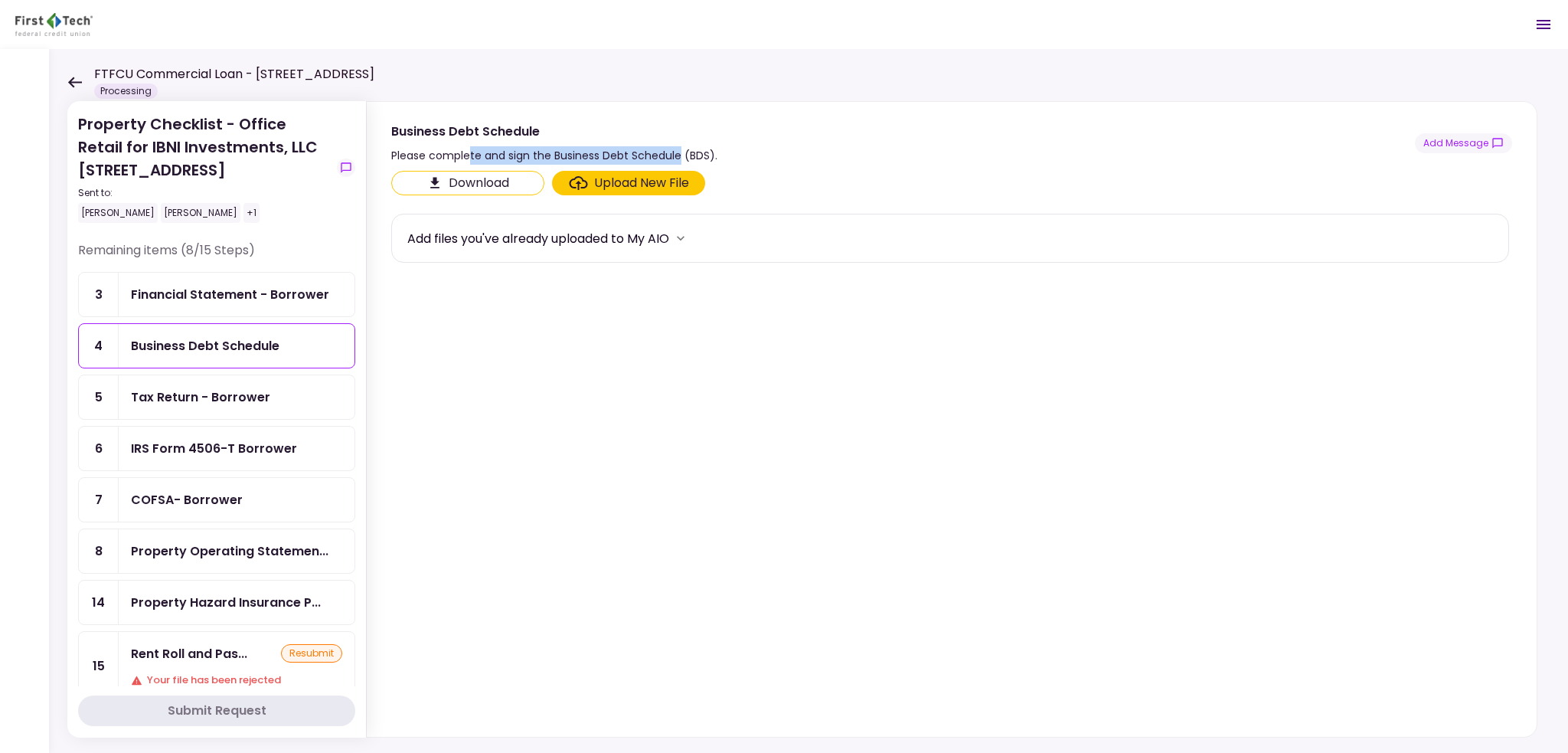
drag, startPoint x: 468, startPoint y: 152, endPoint x: 681, endPoint y: 151, distance: 213.0
click at [681, 151] on div "Please complete and sign the Business Debt Schedule (BDS)." at bounding box center [554, 155] width 326 height 19
click at [205, 288] on div "Financial Statement - Borrower" at bounding box center [230, 295] width 198 height 19
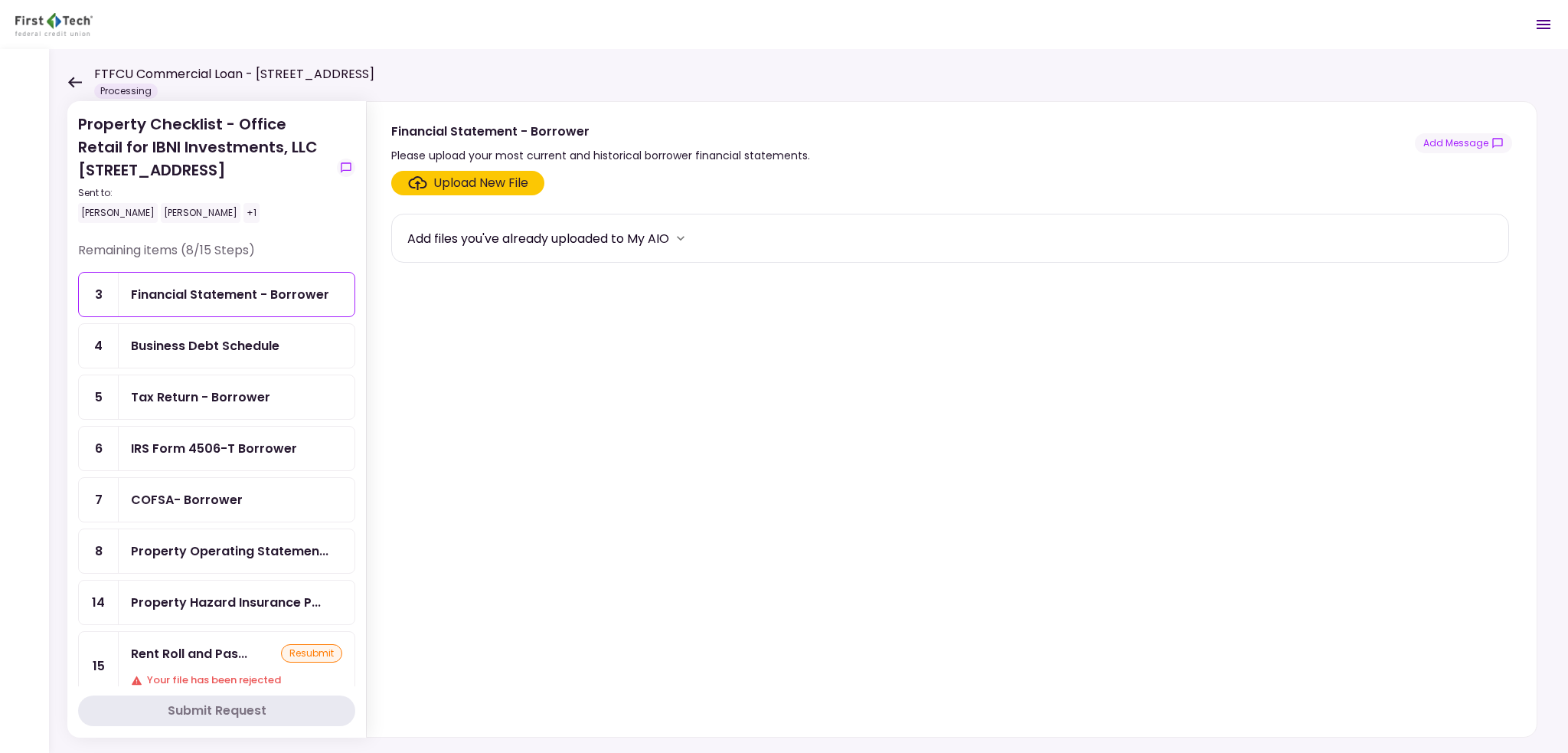
click at [319, 395] on div "Tax Return - Borrower" at bounding box center [237, 397] width 212 height 19
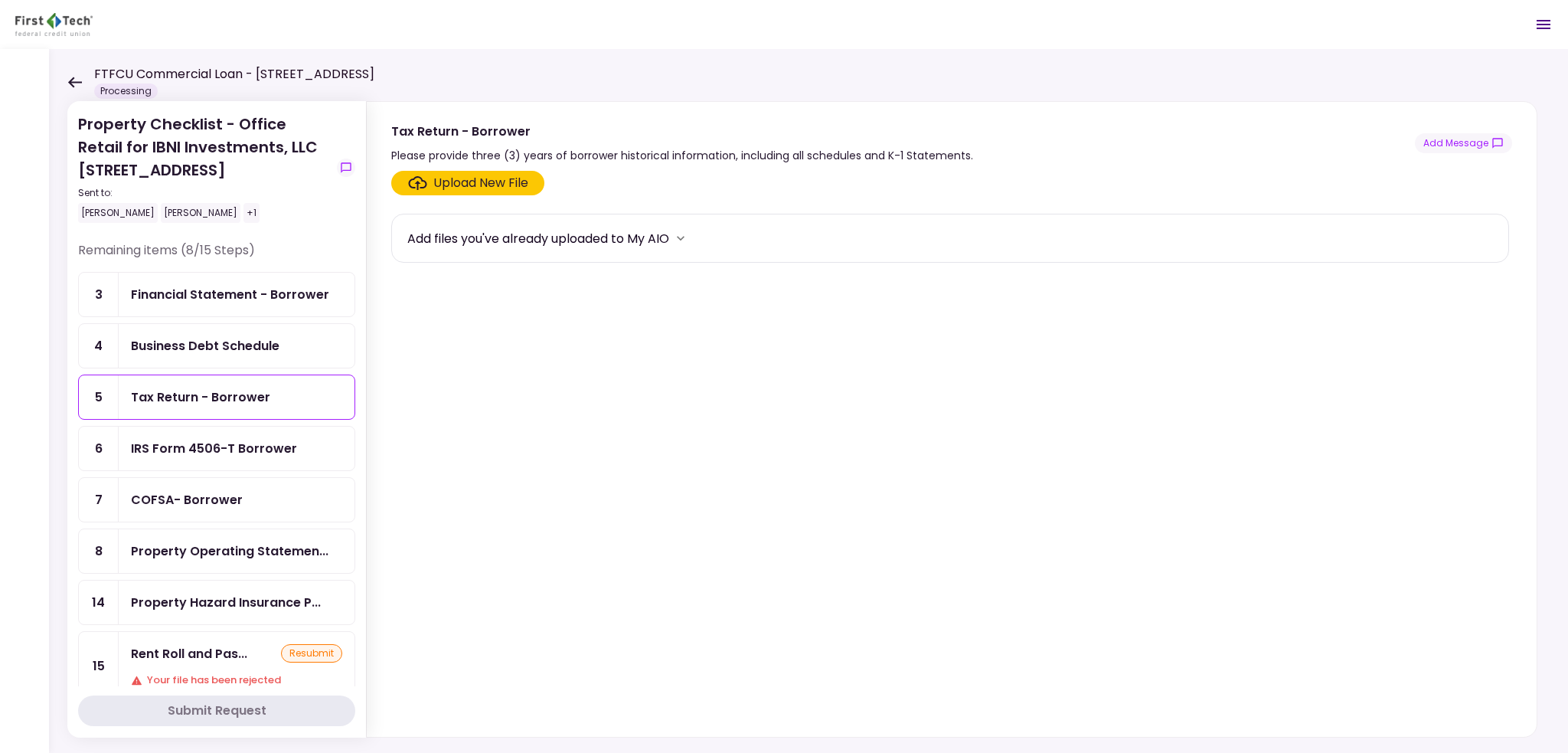
click at [204, 441] on div "IRS Form 4506-T Borrower" at bounding box center [214, 449] width 166 height 19
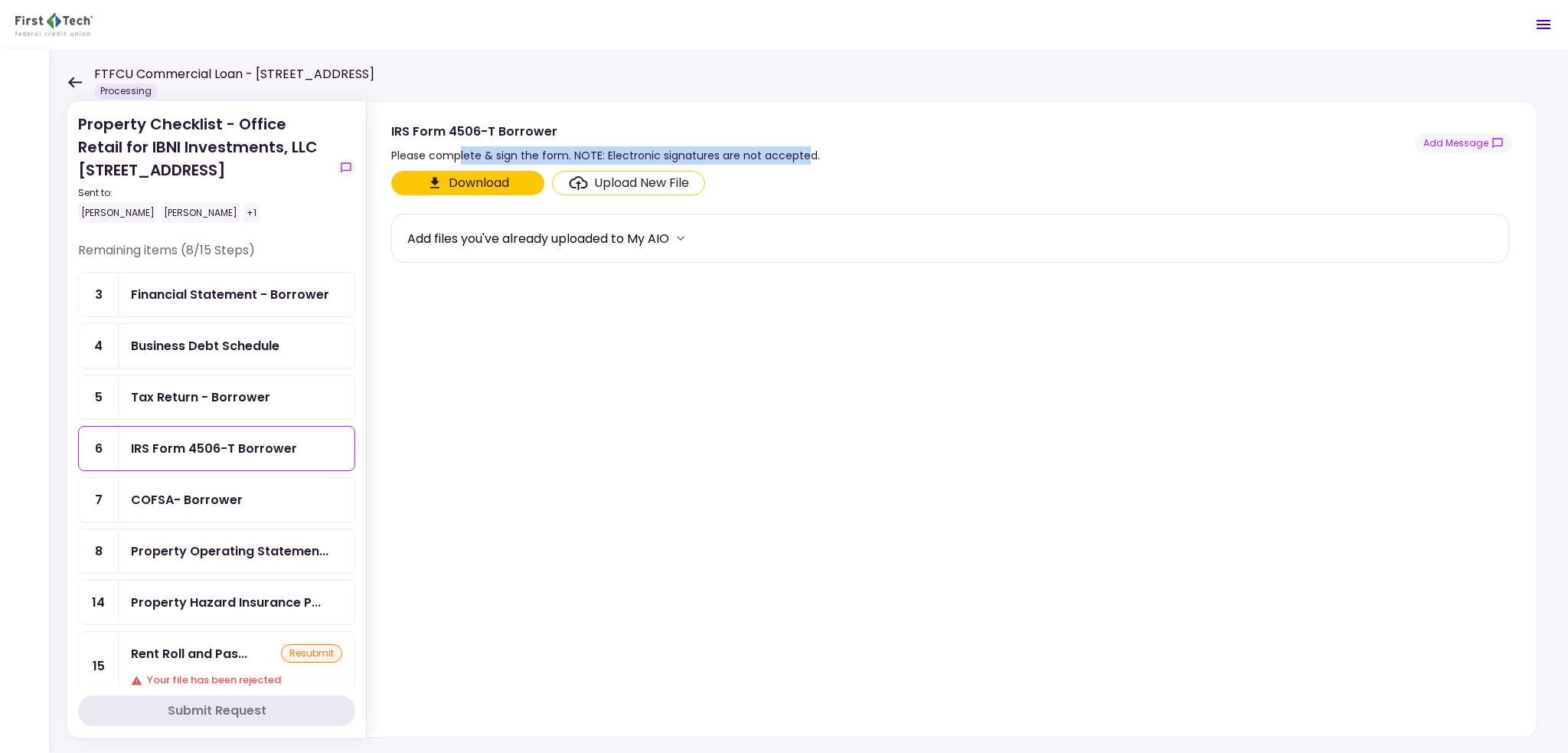
drag, startPoint x: 462, startPoint y: 151, endPoint x: 803, endPoint y: 154, distance: 341.0
click at [803, 154] on div "Please complete & sign the form. NOTE: Electronic signatures are not accepted." at bounding box center [605, 155] width 429 height 19
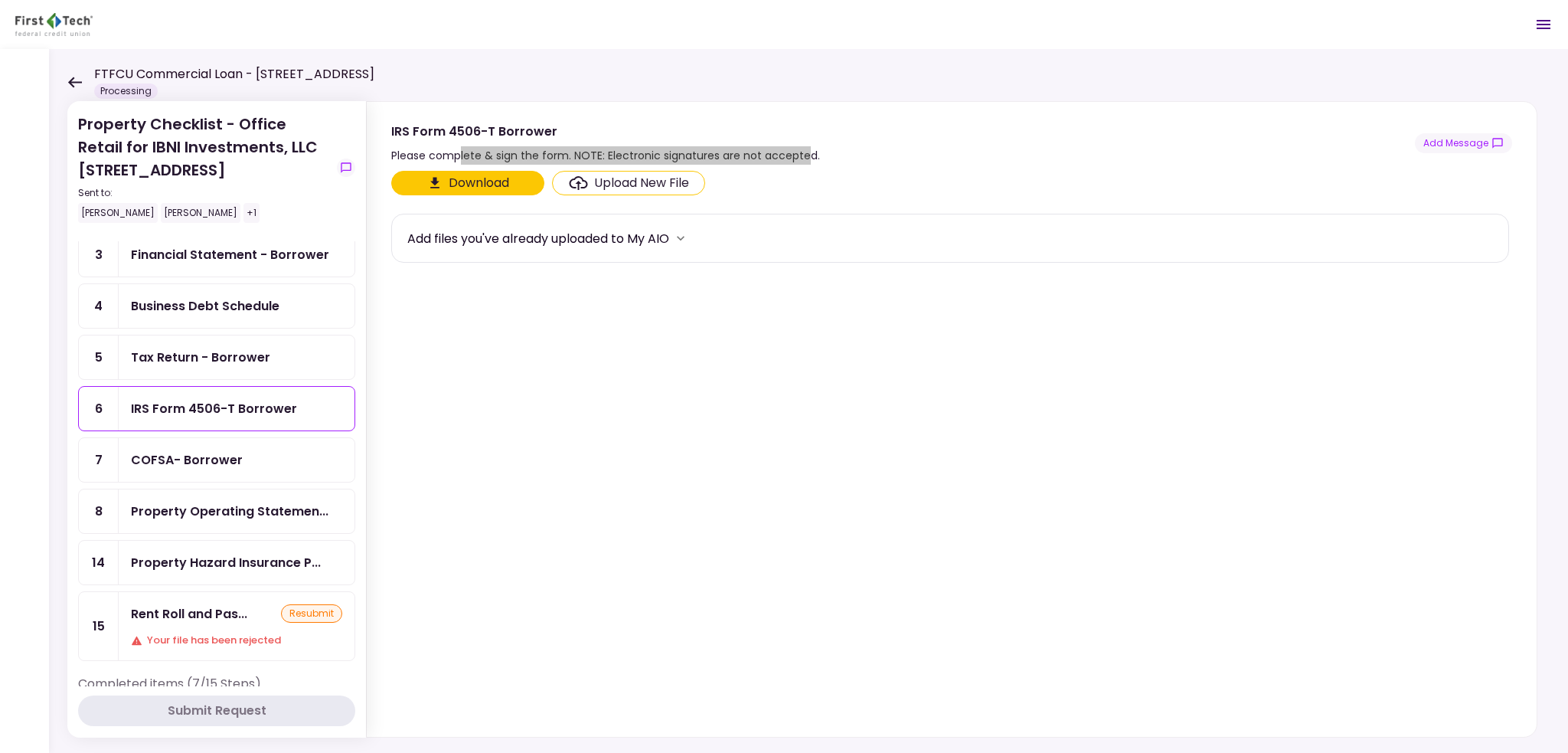
scroll to position [77, 0]
